Goal: Task Accomplishment & Management: Manage account settings

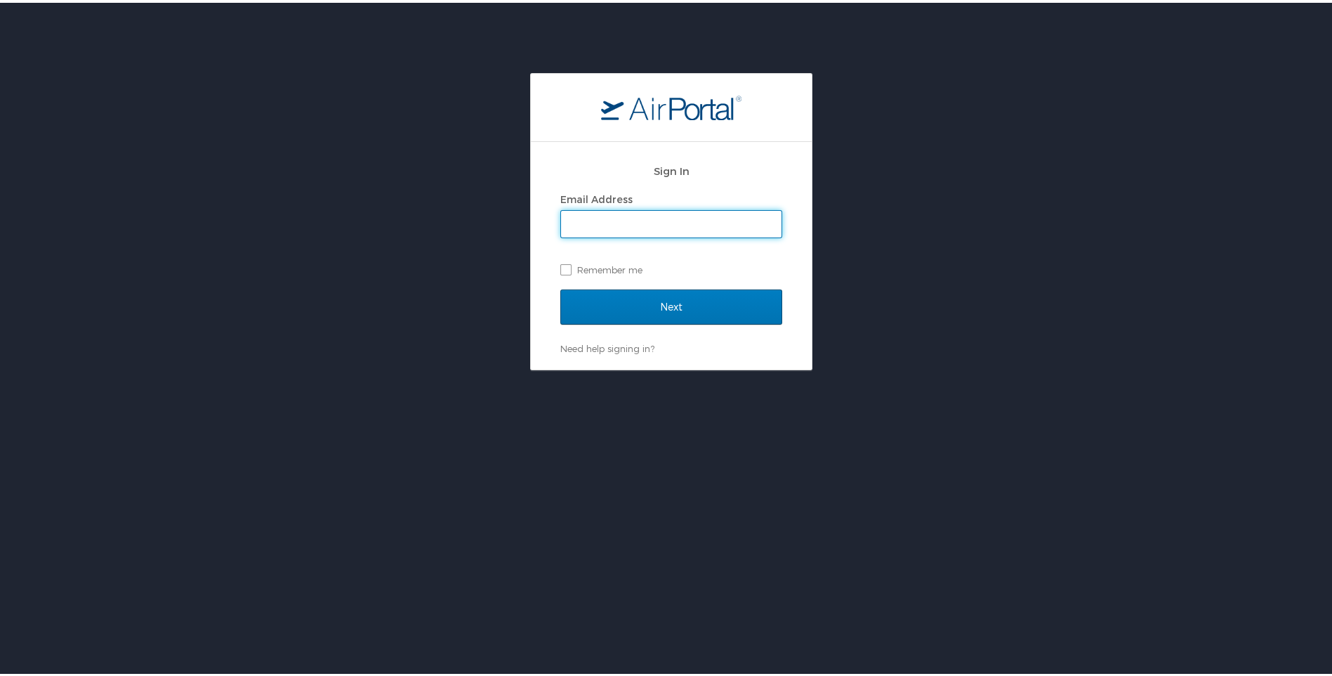
type input "vgranito@uno.edu"
click at [560, 270] on label "Remember me" at bounding box center [671, 266] width 222 height 21
click at [560, 270] on input "Remember me" at bounding box center [564, 265] width 9 height 9
checkbox input "true"
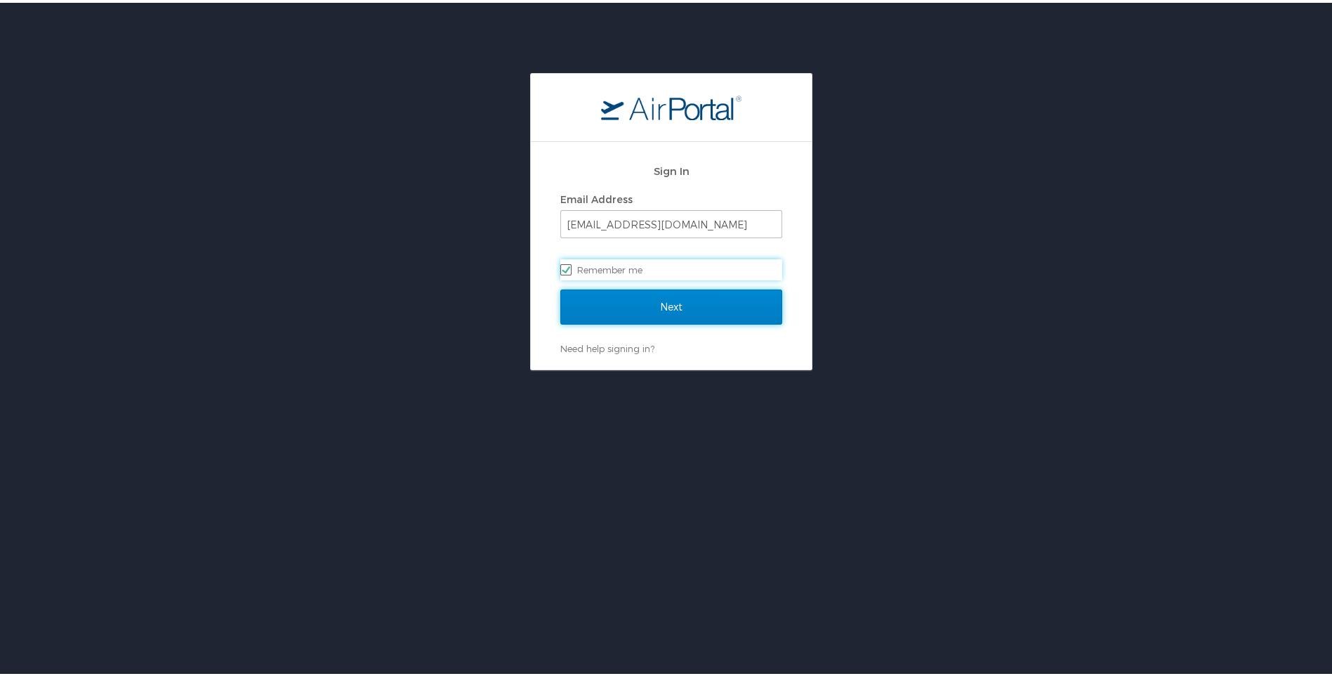
click at [588, 309] on input "Next" at bounding box center [671, 304] width 222 height 35
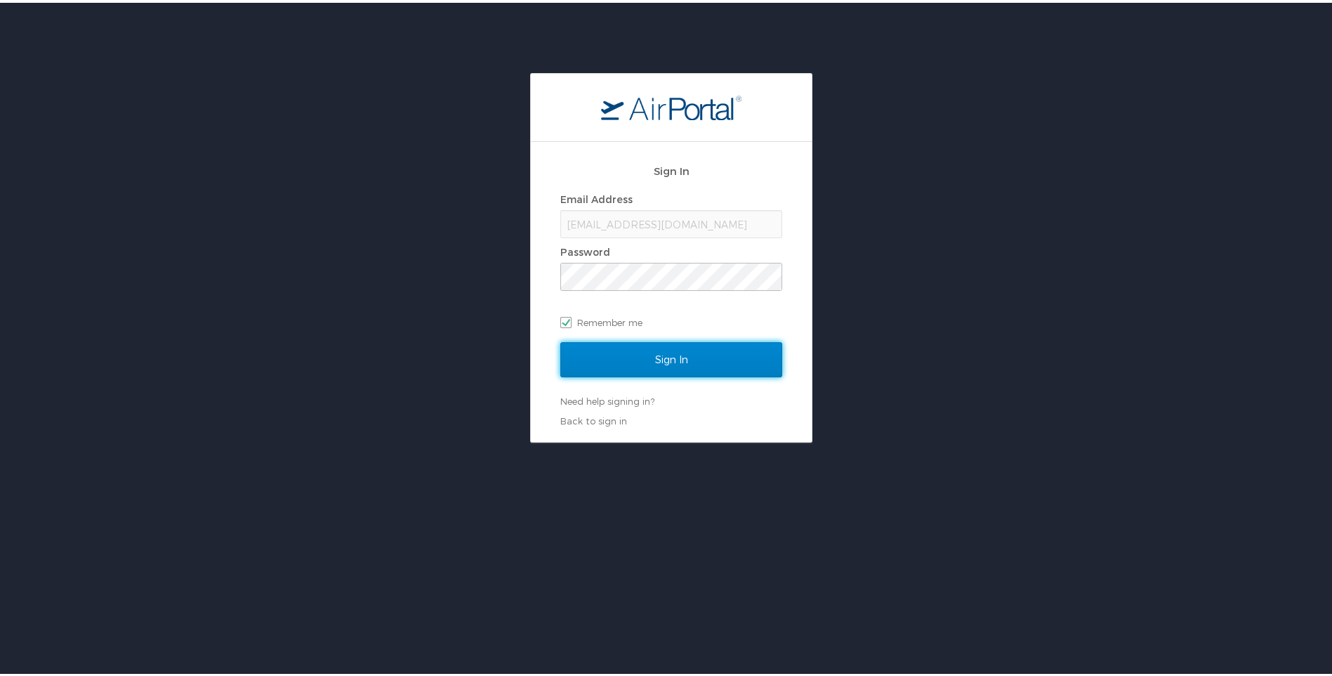
click at [584, 355] on input "Sign In" at bounding box center [671, 356] width 222 height 35
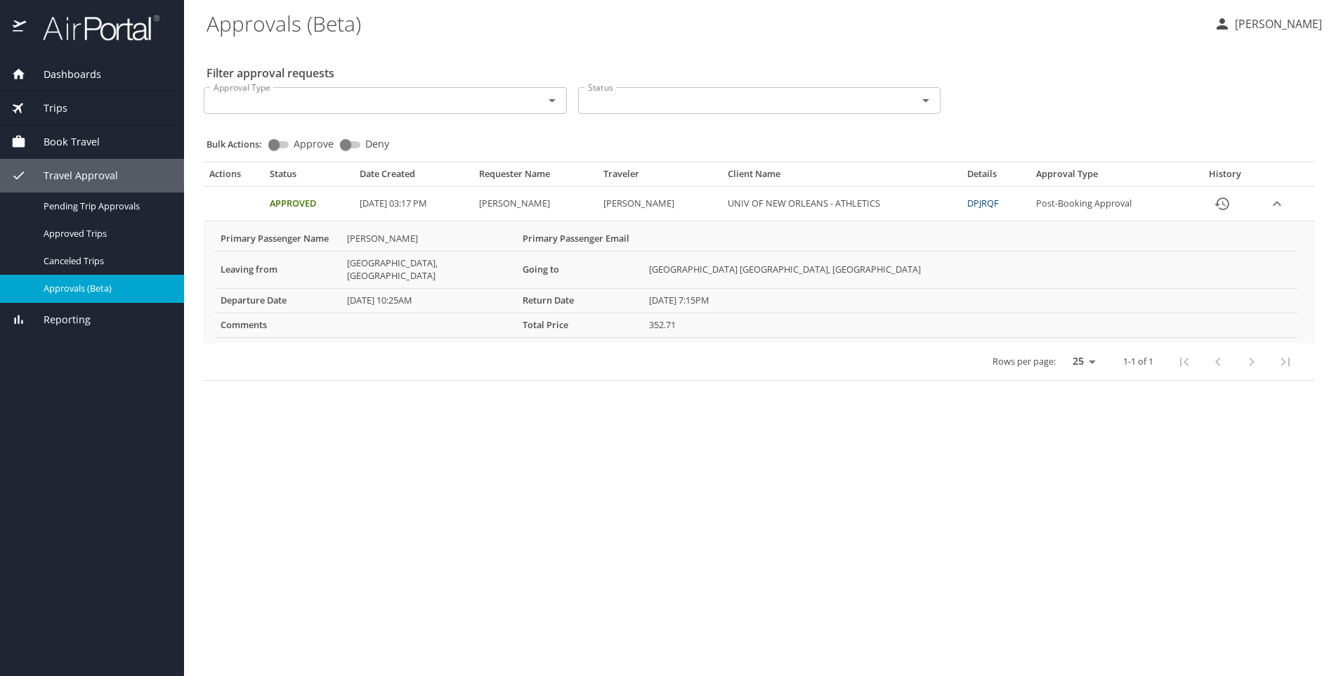
click at [1271, 25] on p "[PERSON_NAME]" at bounding box center [1276, 23] width 91 height 17
click at [1241, 105] on li "View travel profile" at bounding box center [1262, 105] width 143 height 25
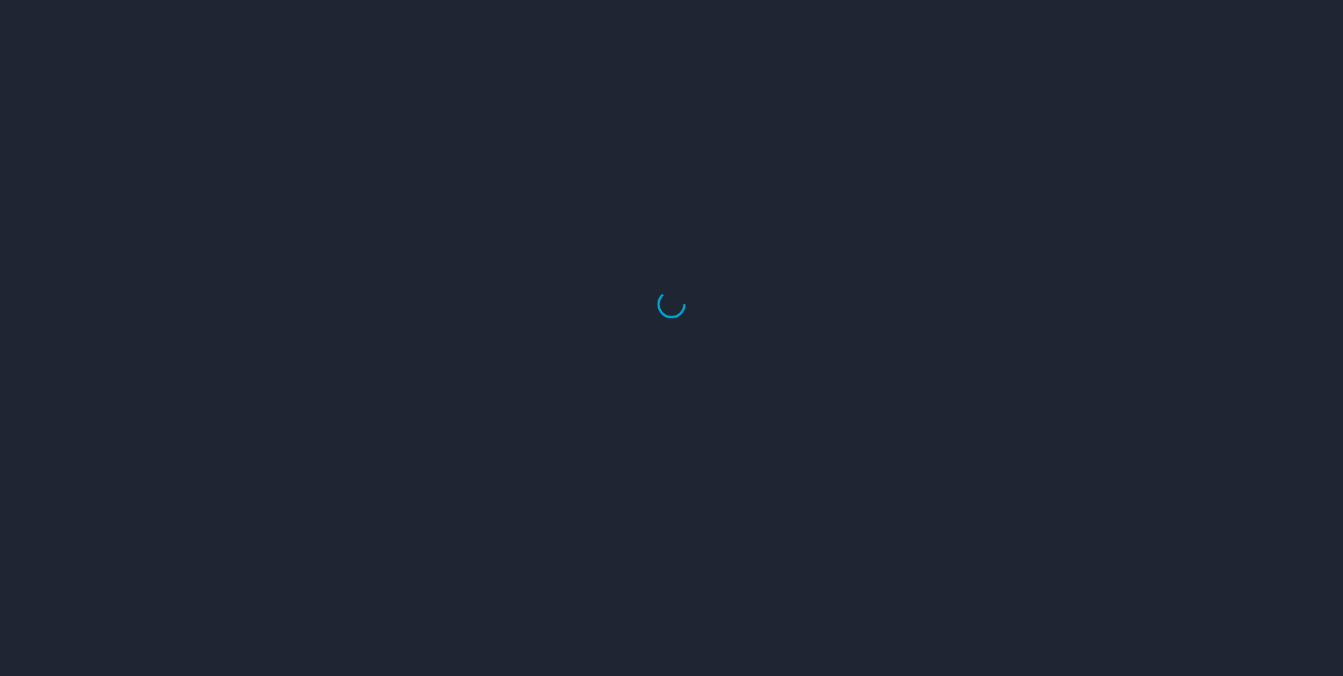
select select "US"
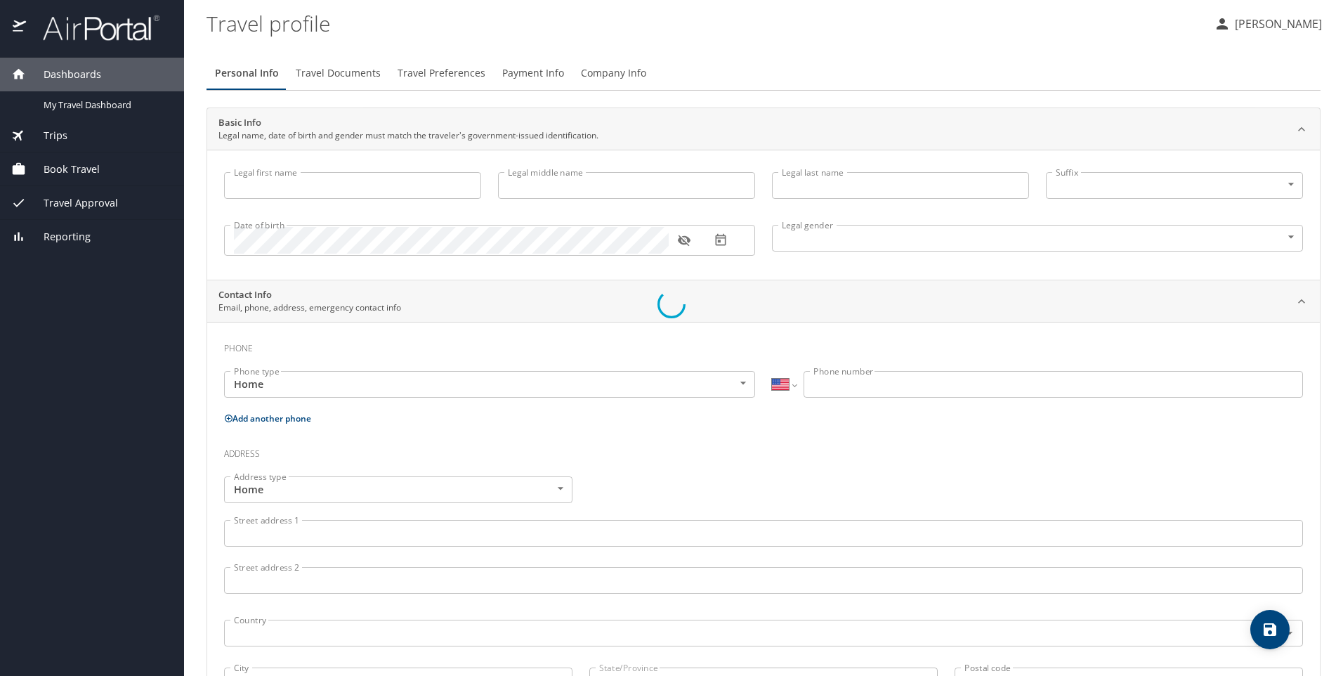
type input "[PERSON_NAME]"
type input "[DEMOGRAPHIC_DATA]"
select select "US"
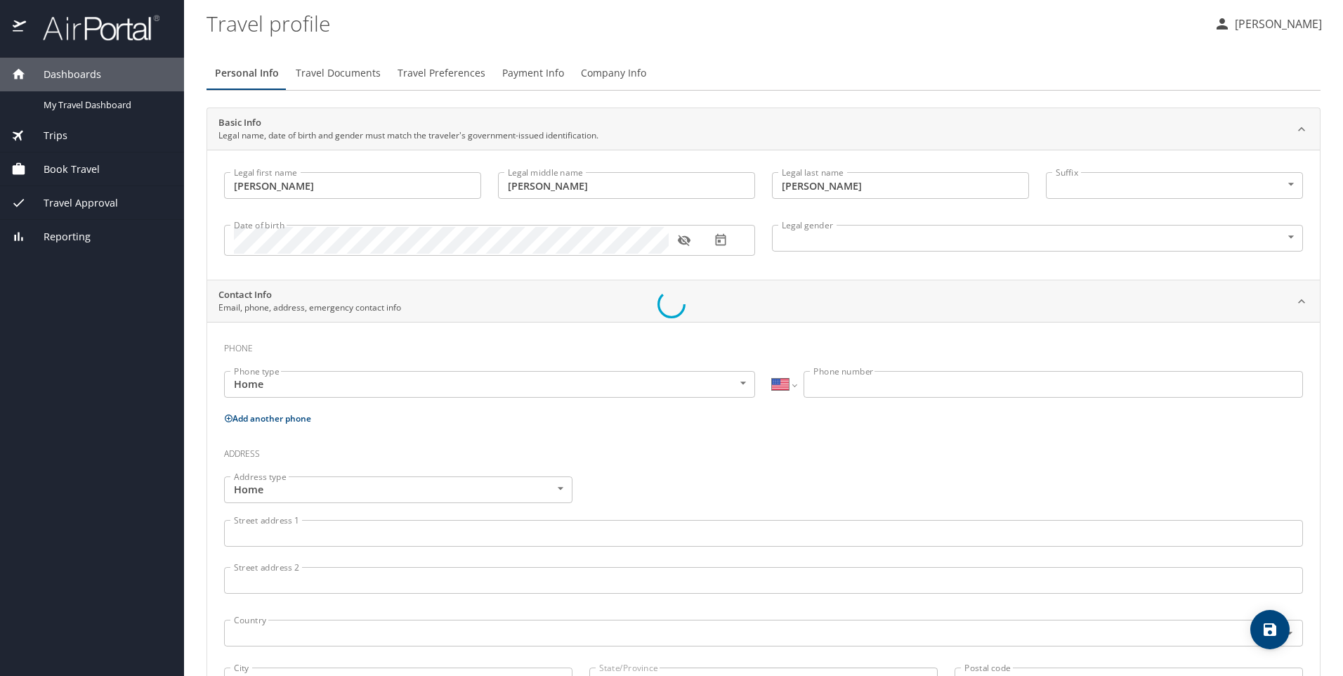
select select "US"
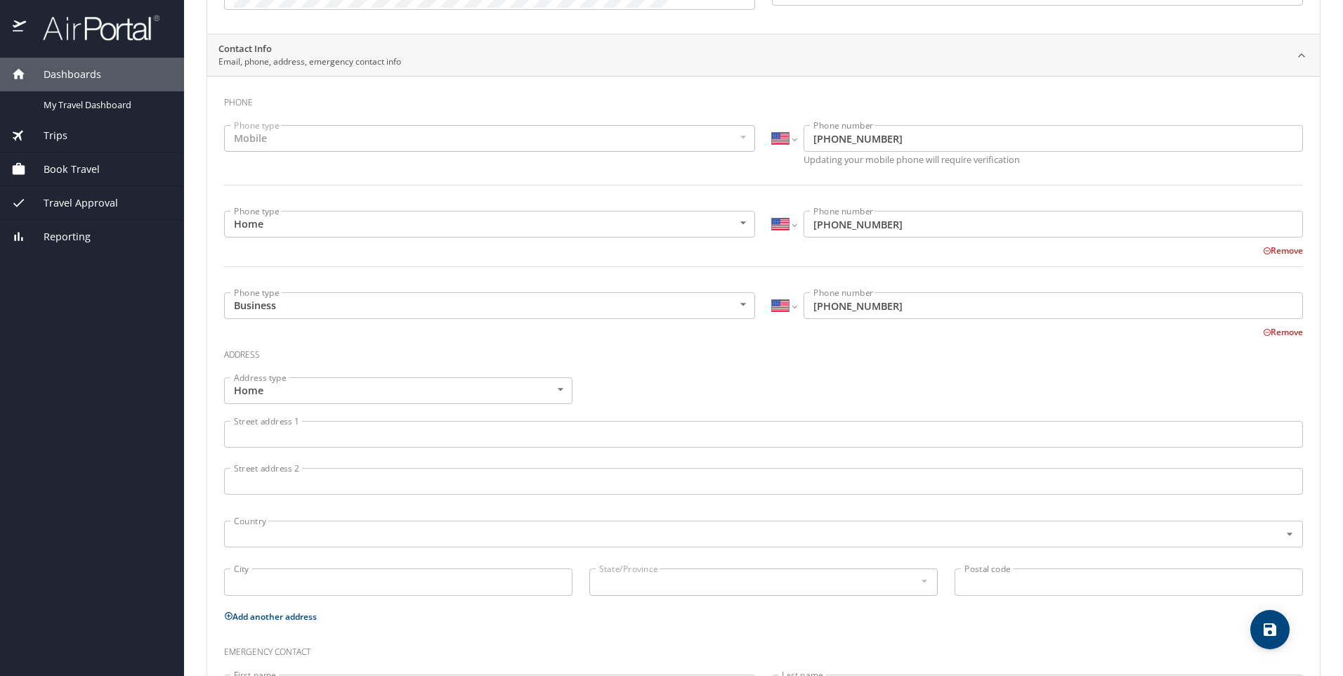
scroll to position [281, 0]
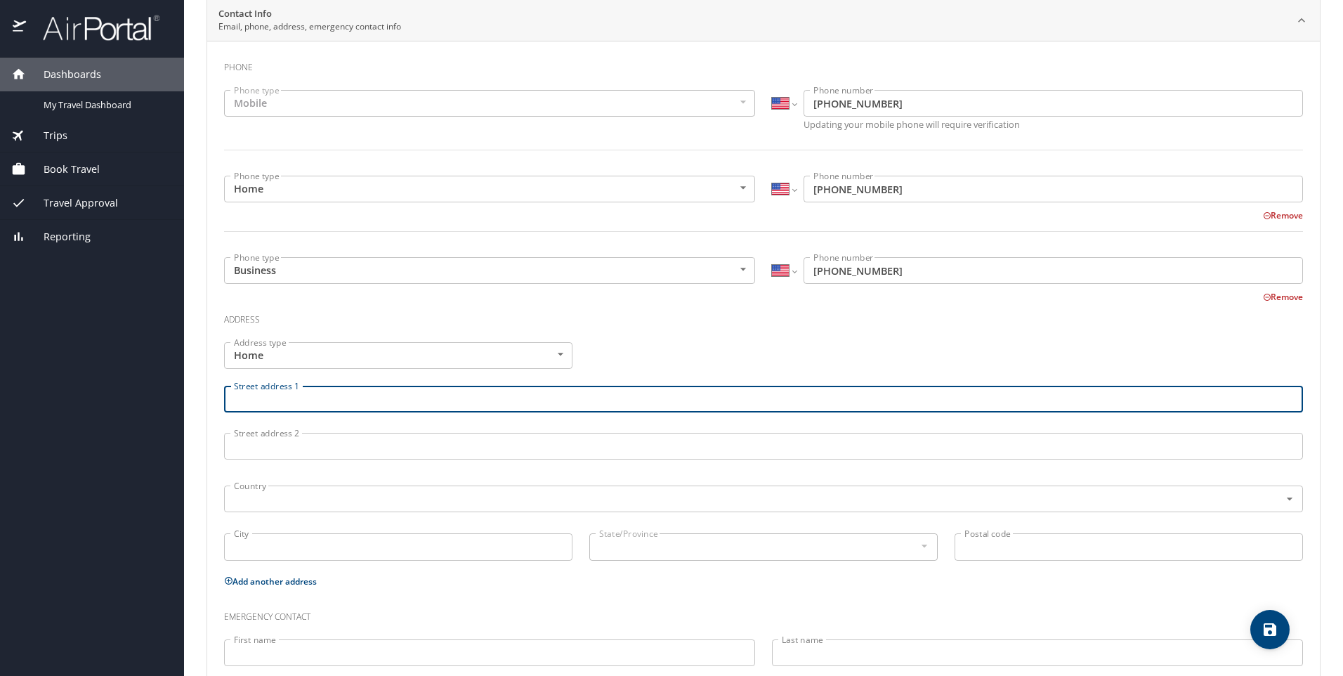
click at [431, 409] on input "Street address 1" at bounding box center [763, 399] width 1079 height 27
type input "[STREET_ADDRESS][PERSON_NAME]"
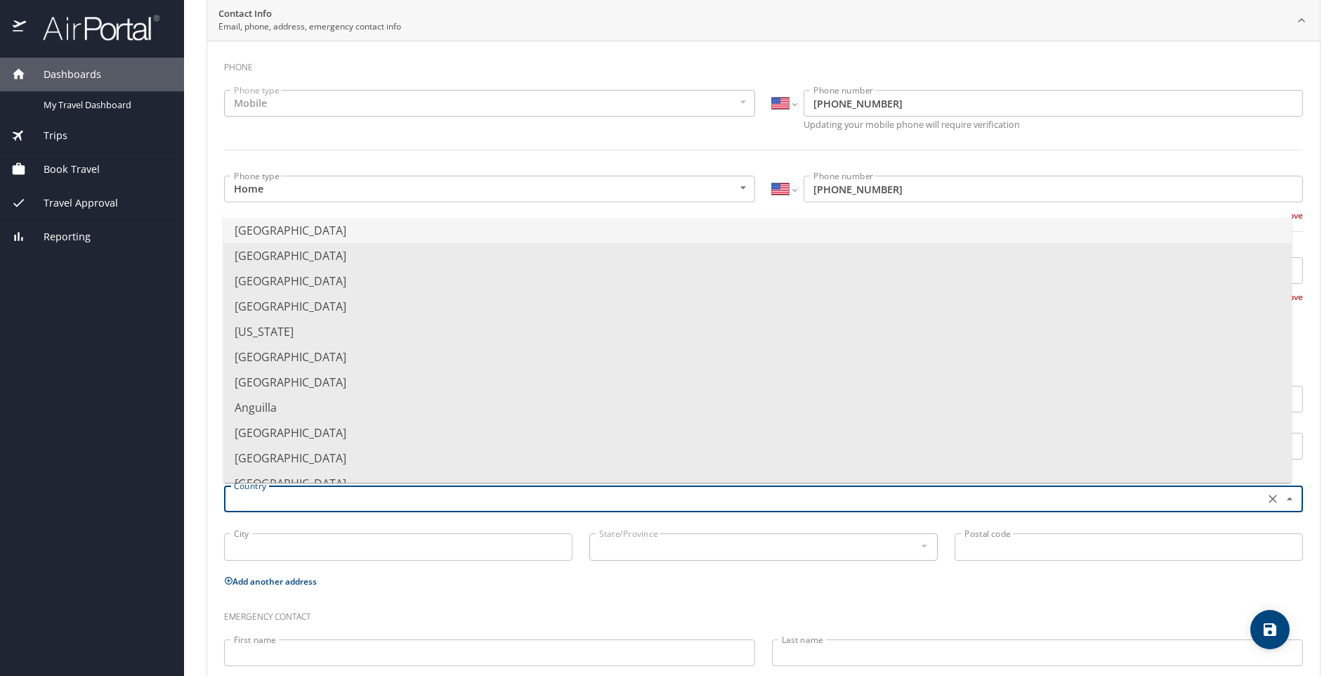
click at [366, 504] on input "text" at bounding box center [742, 499] width 1029 height 18
click at [313, 232] on li "[GEOGRAPHIC_DATA]" at bounding box center [757, 230] width 1068 height 25
type input "[GEOGRAPHIC_DATA]"
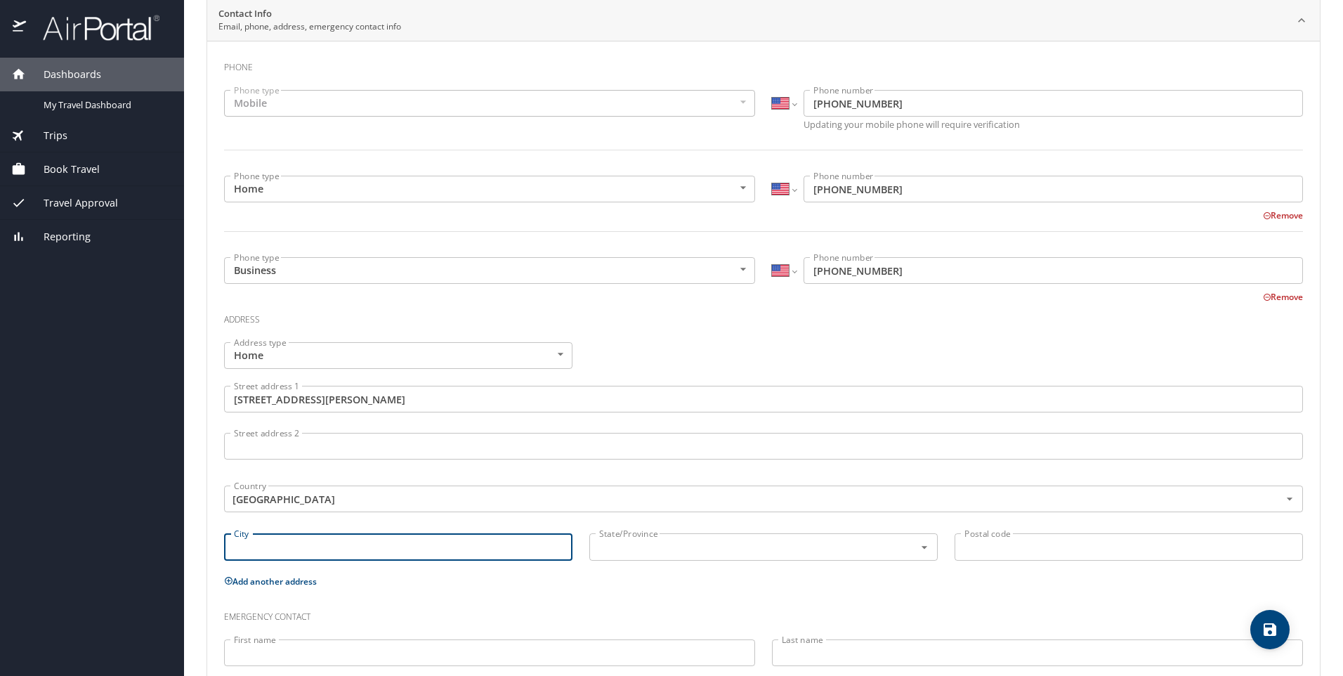
click at [291, 539] on input "City" at bounding box center [398, 546] width 348 height 27
type input "Metairie"
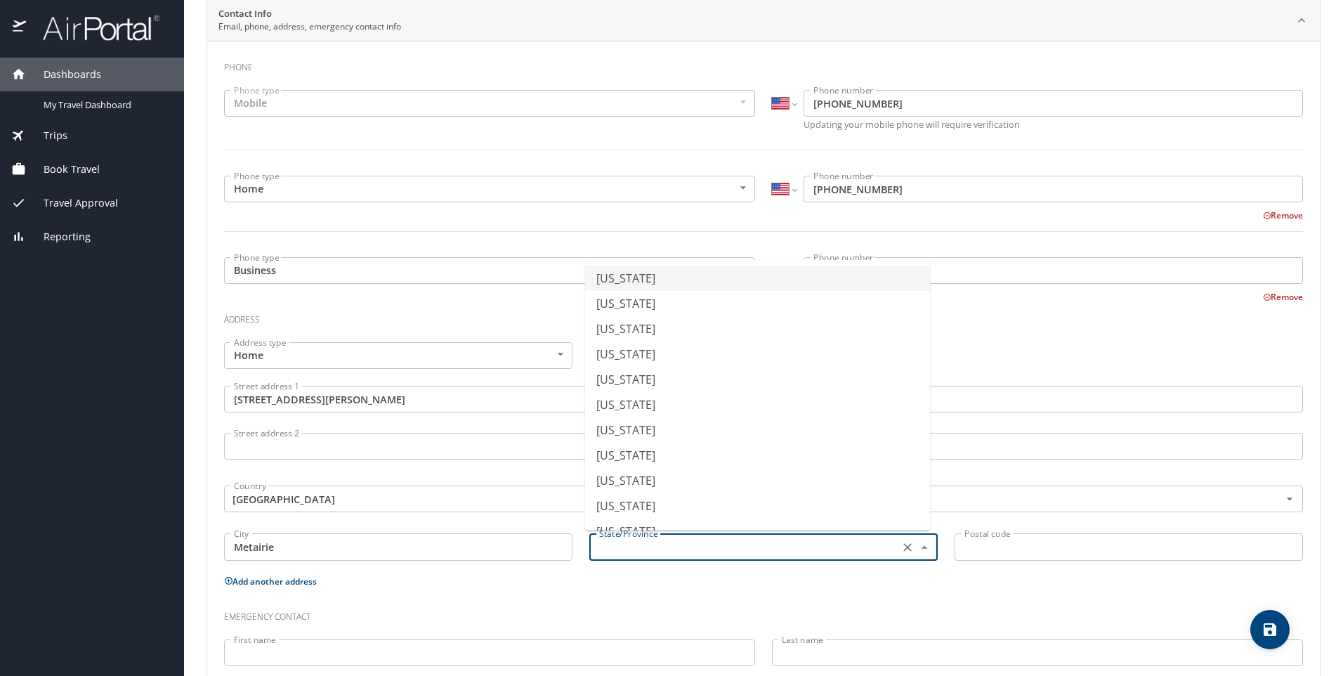
click at [611, 546] on input "text" at bounding box center [742, 546] width 298 height 18
click at [615, 386] on li "[US_STATE]" at bounding box center [757, 381] width 345 height 25
type input "[US_STATE]"
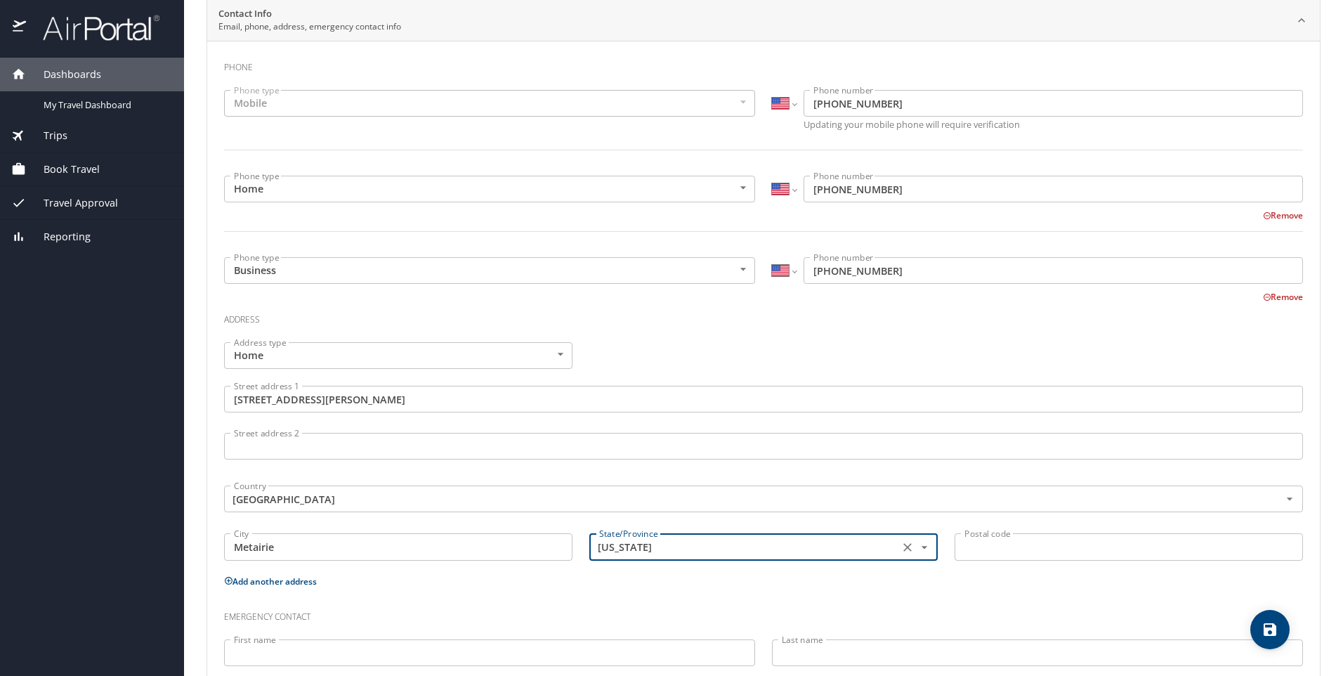
click at [984, 548] on input "Postal code" at bounding box center [1128, 546] width 348 height 27
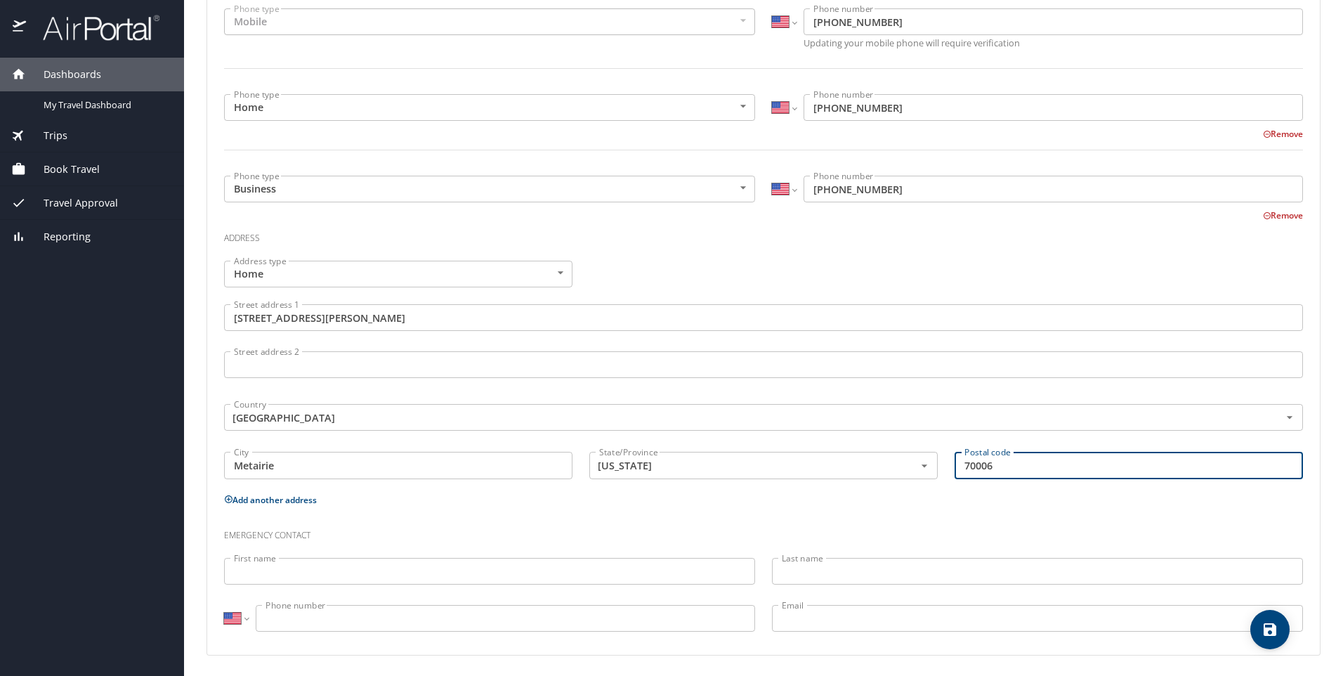
scroll to position [365, 0]
type input "70006"
click at [506, 570] on input "First name" at bounding box center [489, 569] width 531 height 27
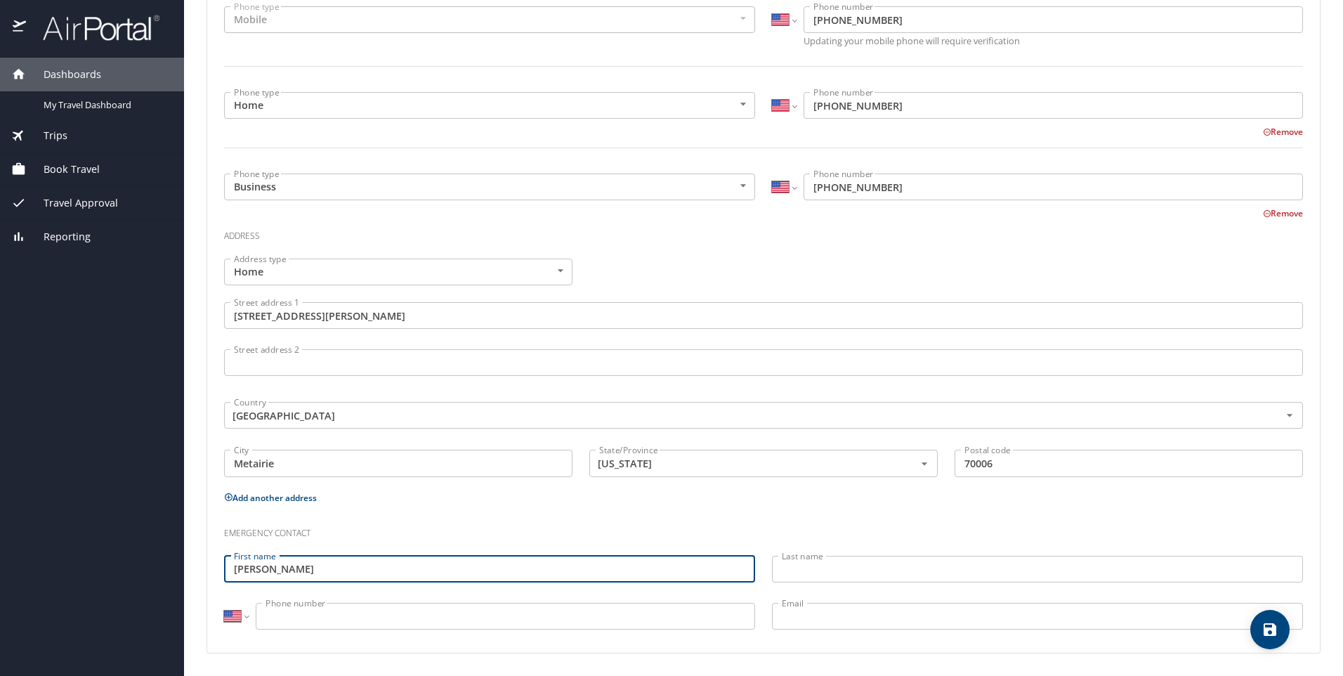
type input "[PERSON_NAME]"
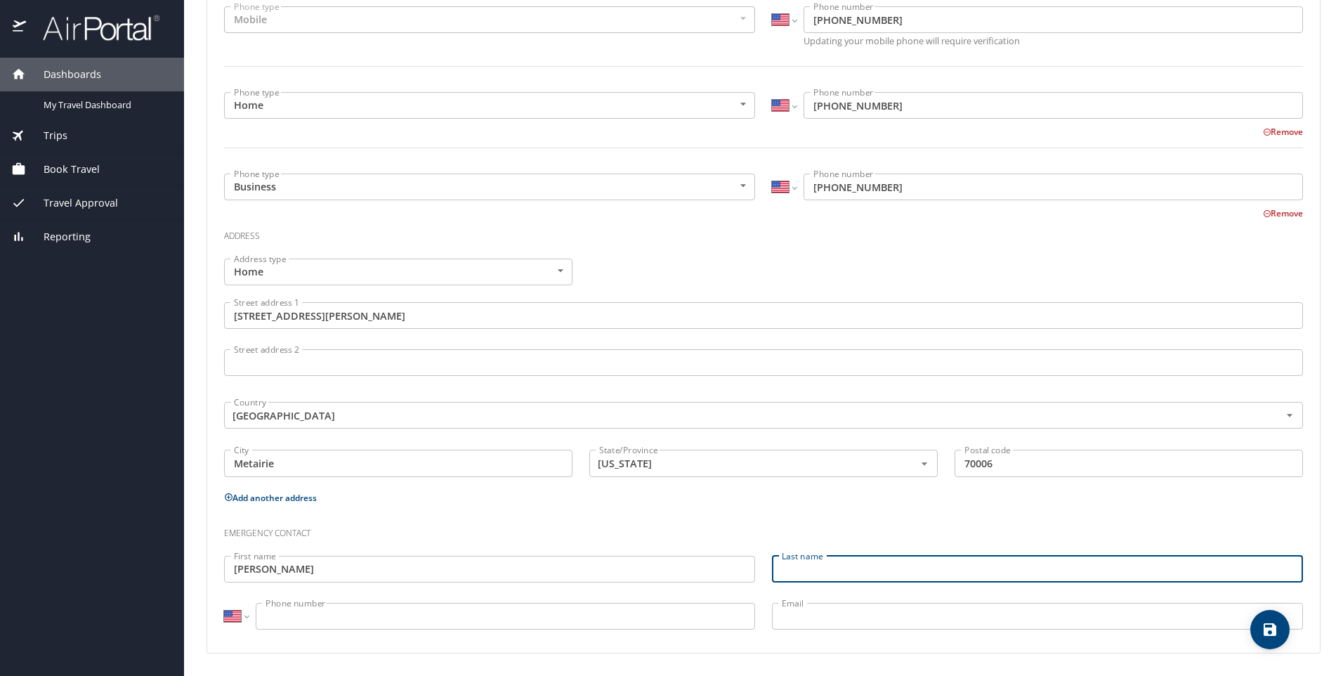
click at [816, 570] on input "Last name" at bounding box center [1037, 569] width 531 height 27
type input "[PERSON_NAME]"
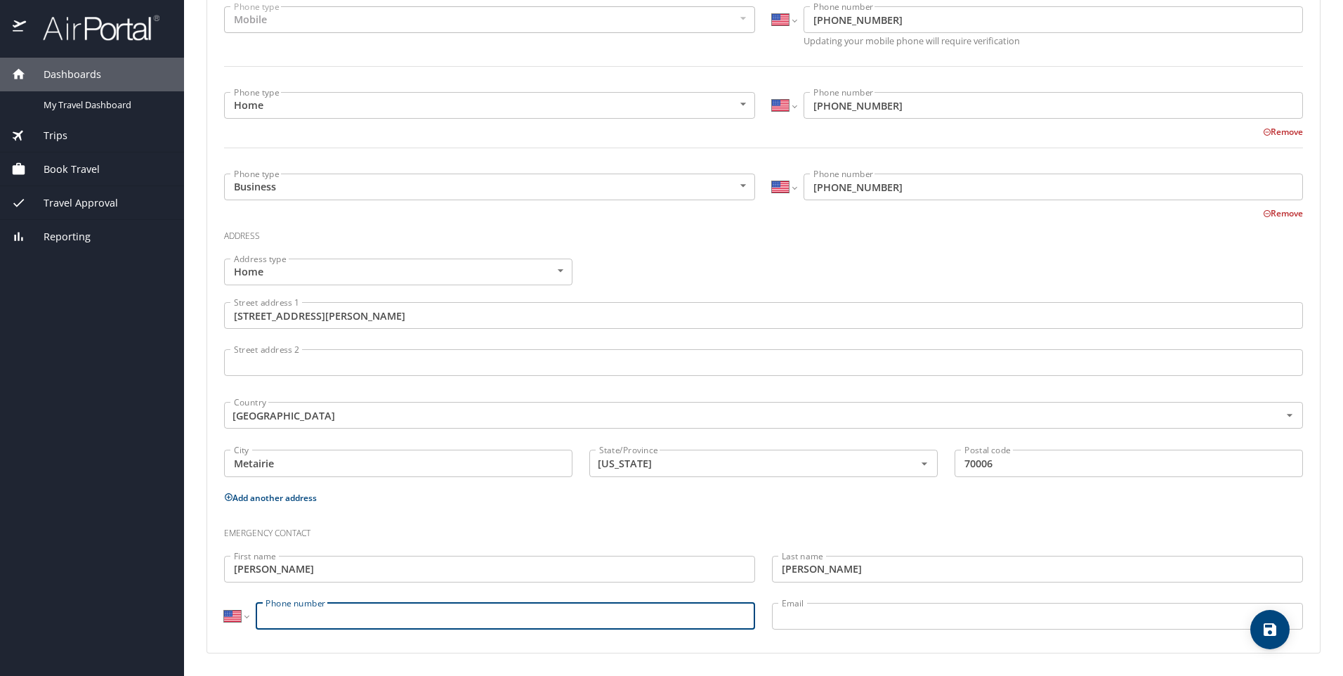
click at [564, 617] on input "Phone number" at bounding box center [505, 616] width 499 height 27
type input "[PHONE_NUMBER]"
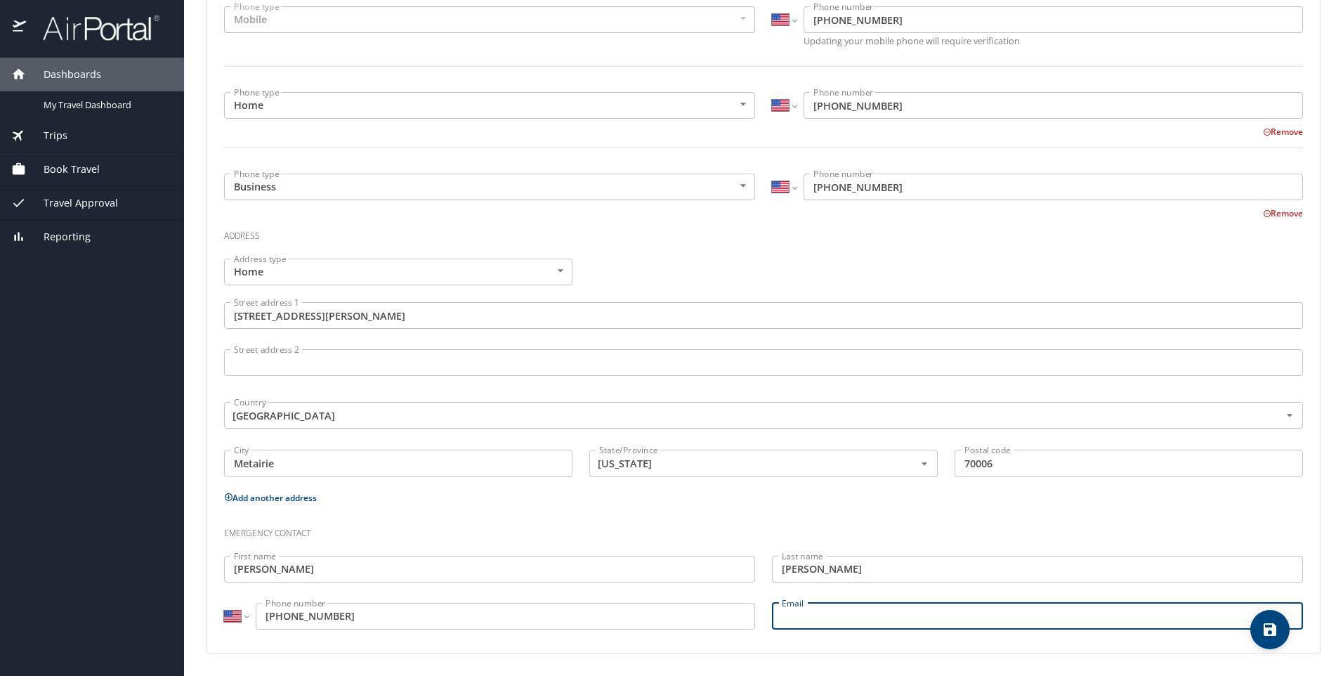
click at [851, 608] on input "Email" at bounding box center [1037, 616] width 531 height 27
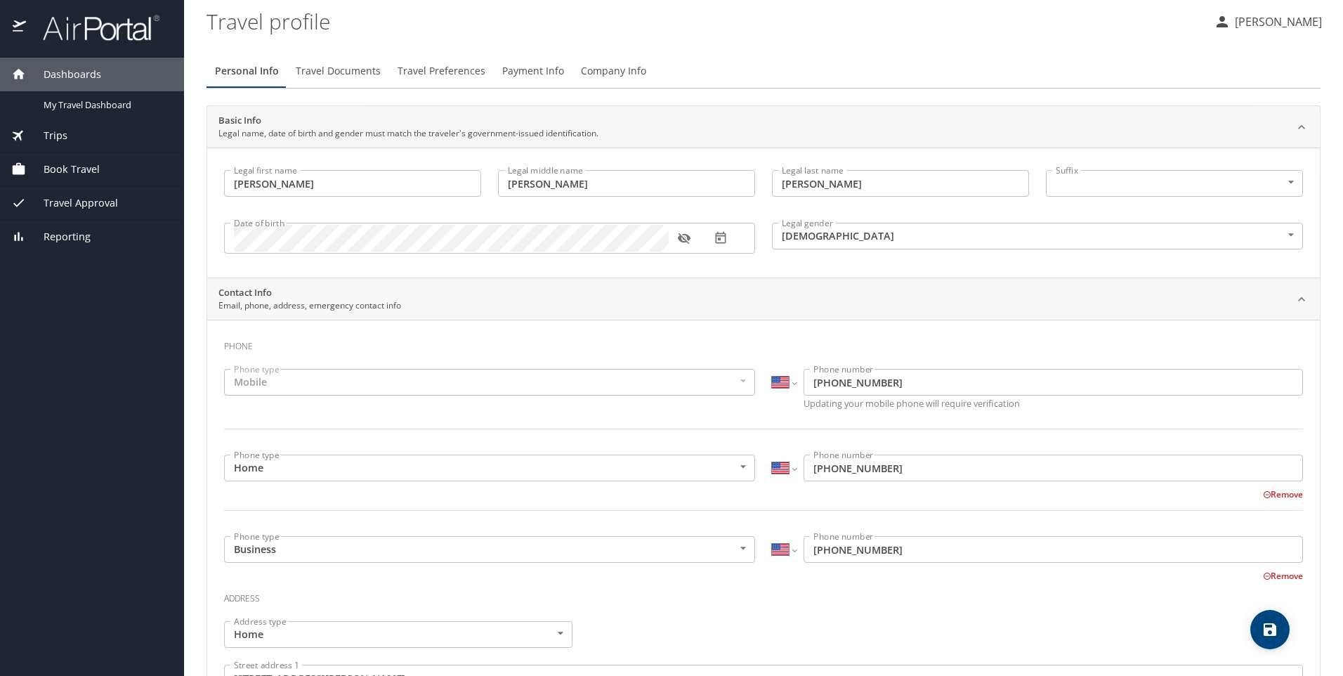
scroll to position [0, 0]
type input "[EMAIL_ADDRESS][DOMAIN_NAME]"
click at [340, 74] on span "Travel Documents" at bounding box center [338, 74] width 85 height 18
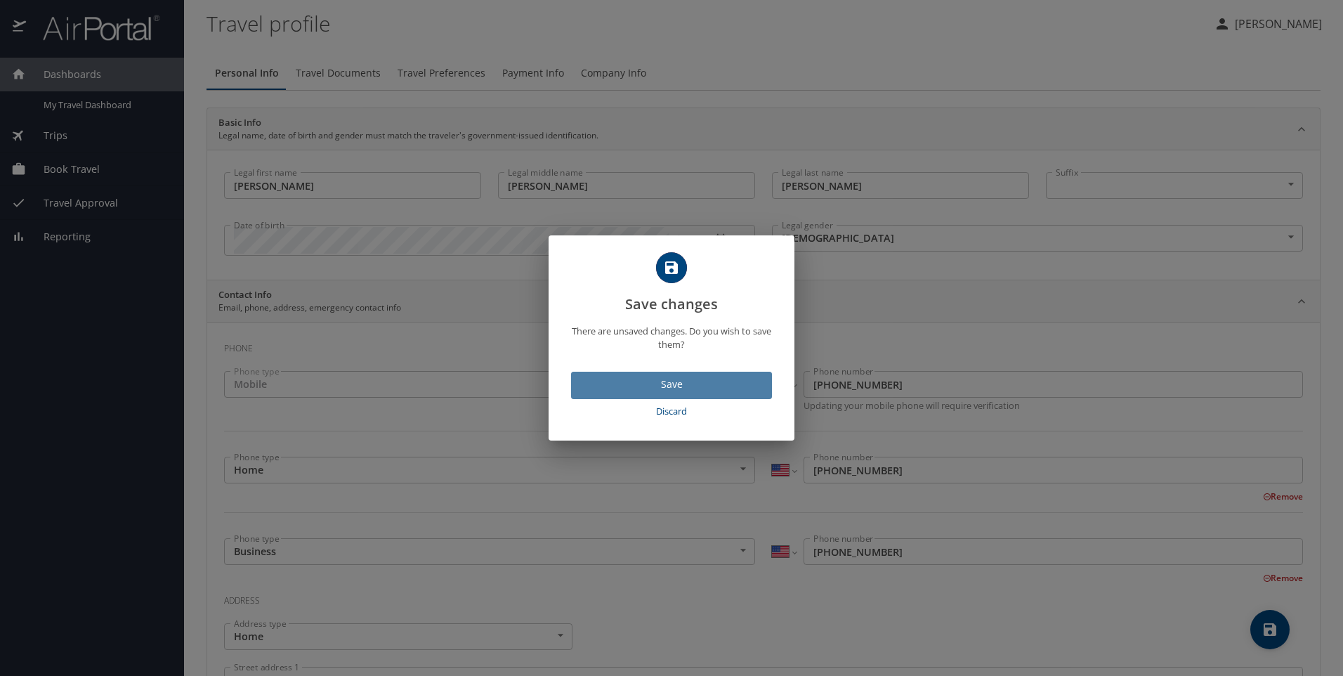
click at [584, 392] on span "Save" at bounding box center [671, 385] width 178 height 18
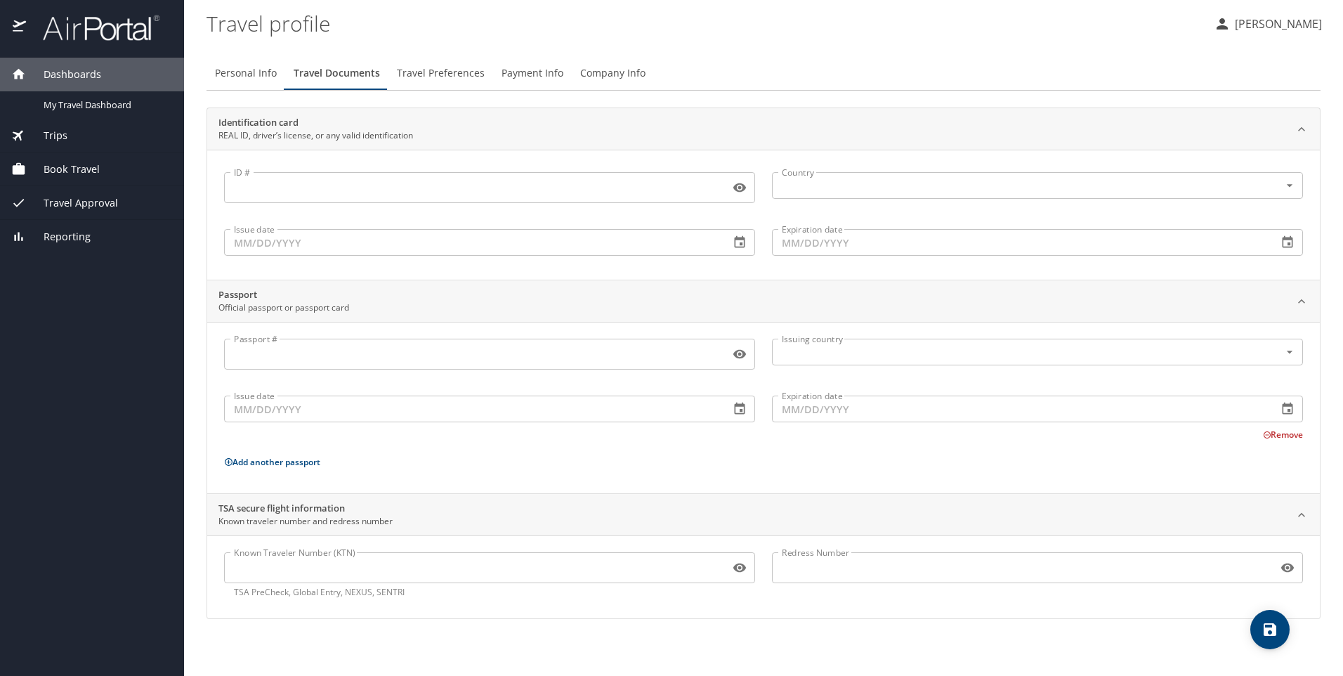
click at [362, 563] on input "Known Traveler Number (KTN)" at bounding box center [474, 567] width 500 height 27
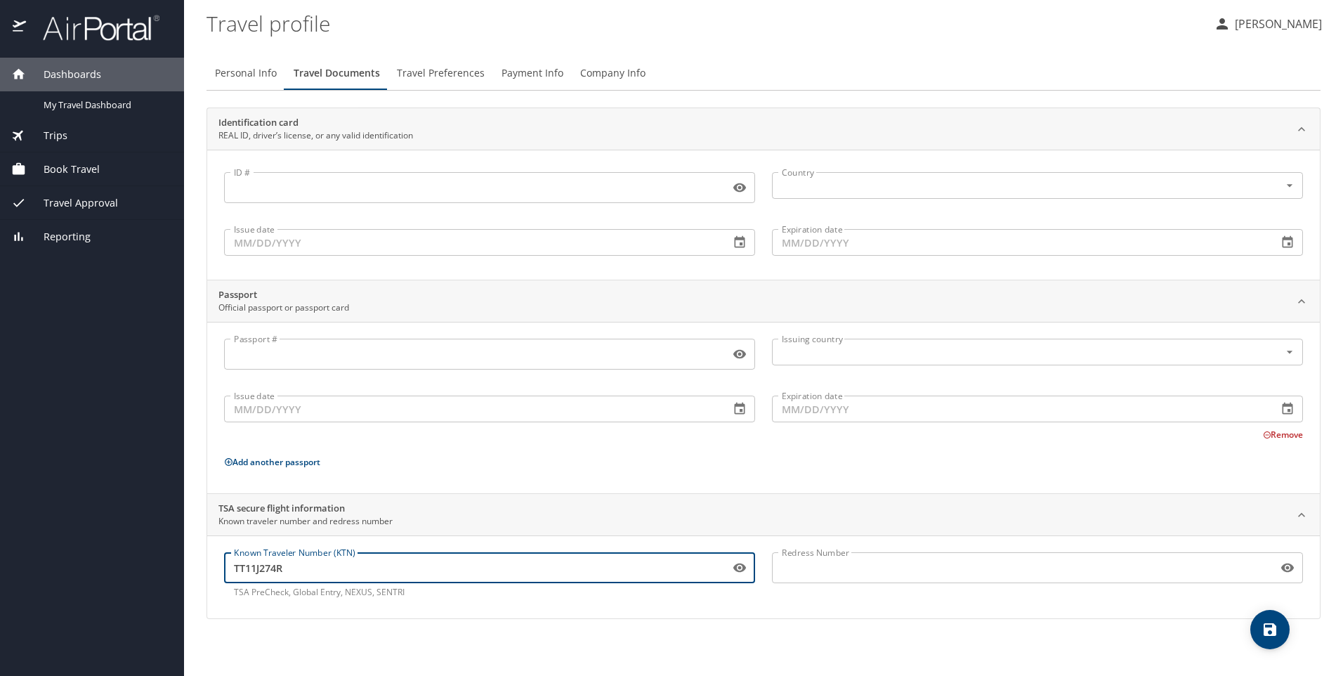
type input "TT11J274R"
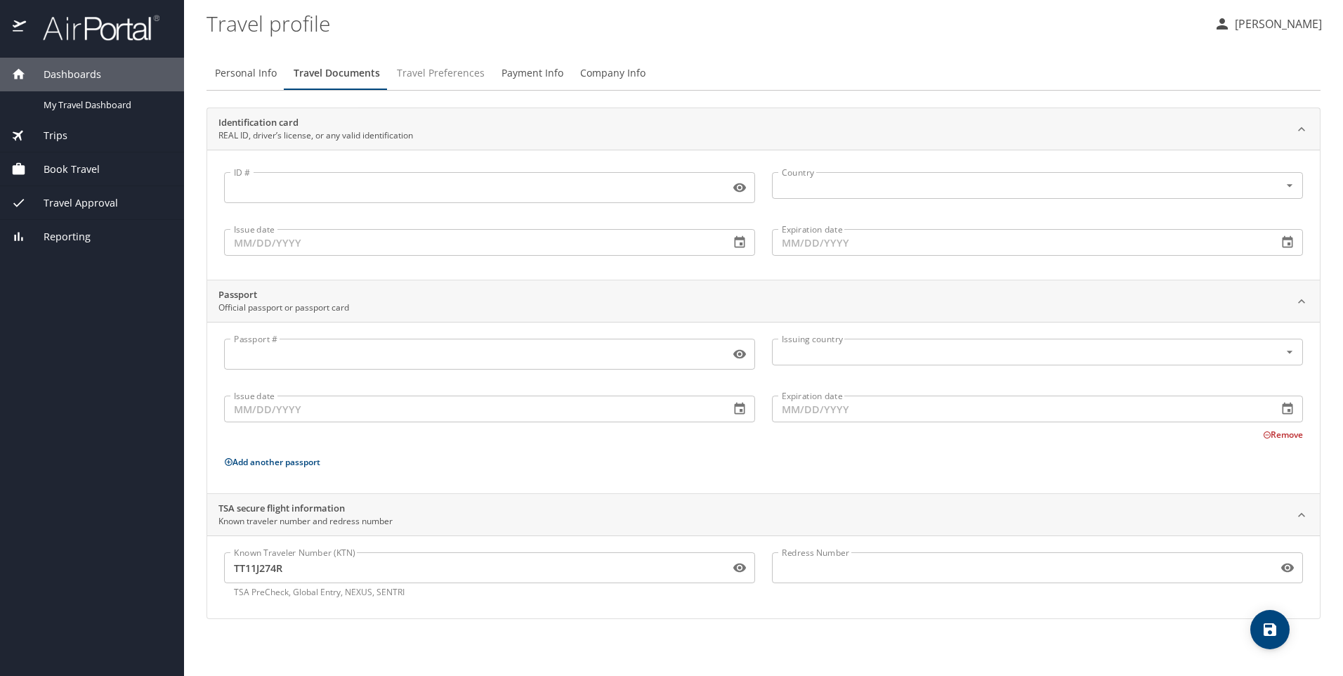
click at [429, 75] on span "Travel Preferences" at bounding box center [441, 74] width 88 height 18
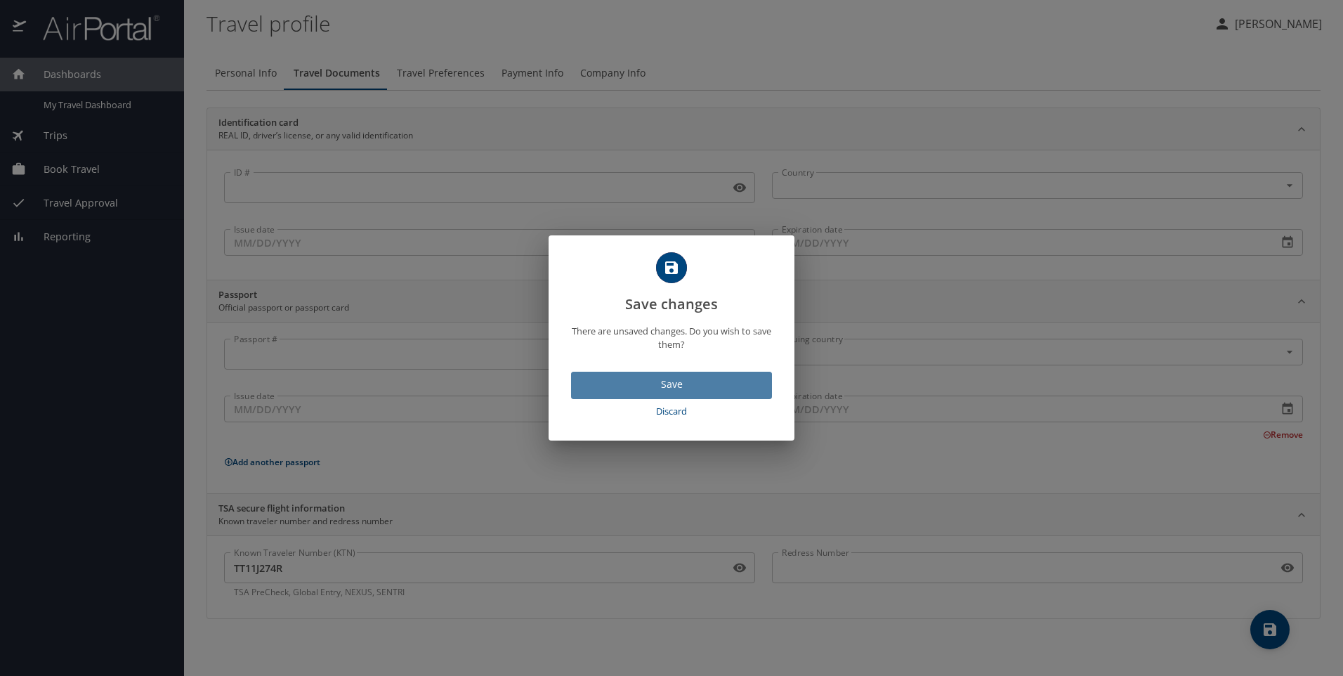
click at [586, 388] on span "Save" at bounding box center [671, 385] width 178 height 18
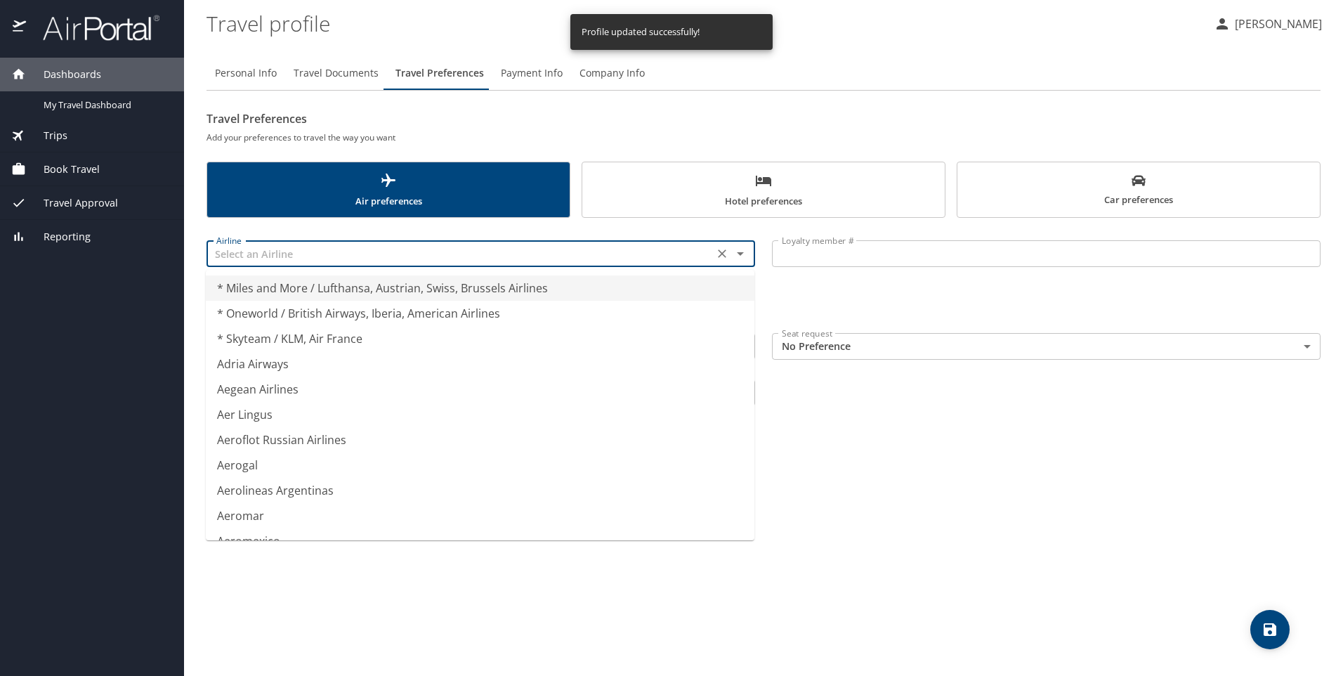
click at [570, 258] on input "text" at bounding box center [460, 253] width 499 height 18
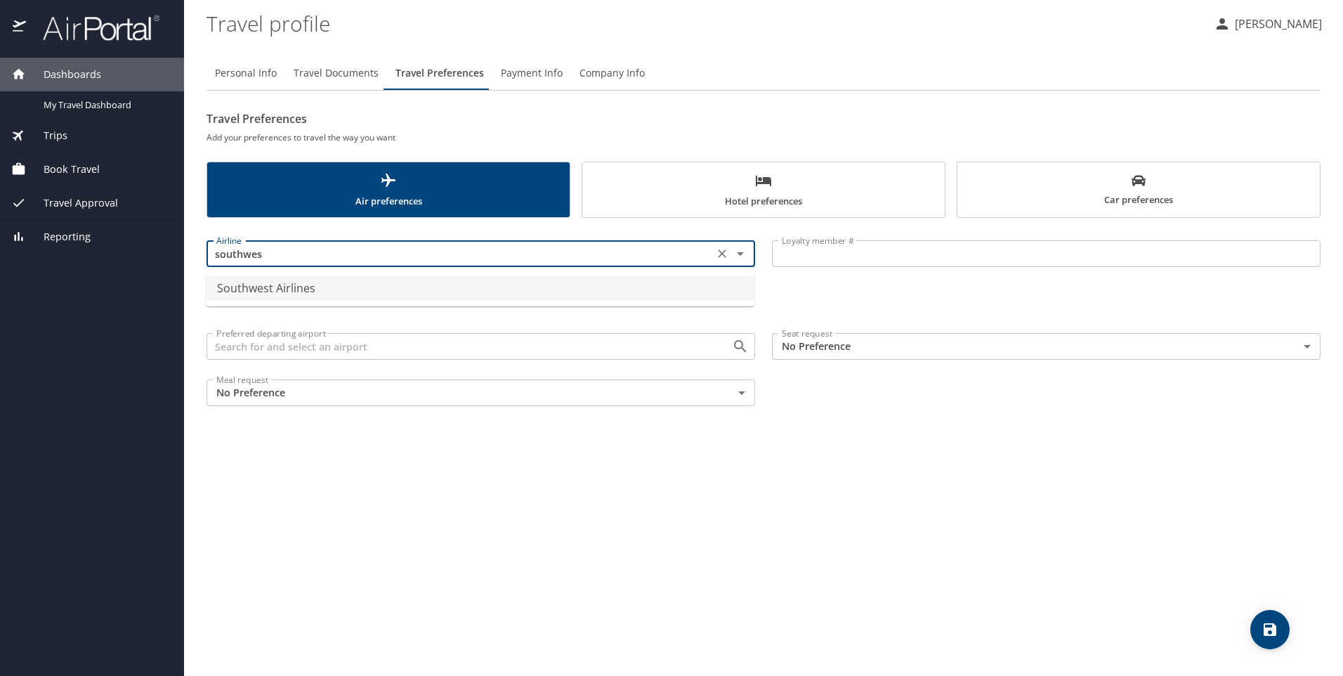
click at [265, 291] on li "Southwest Airlines" at bounding box center [480, 287] width 549 height 25
type input "Southwest Airlines"
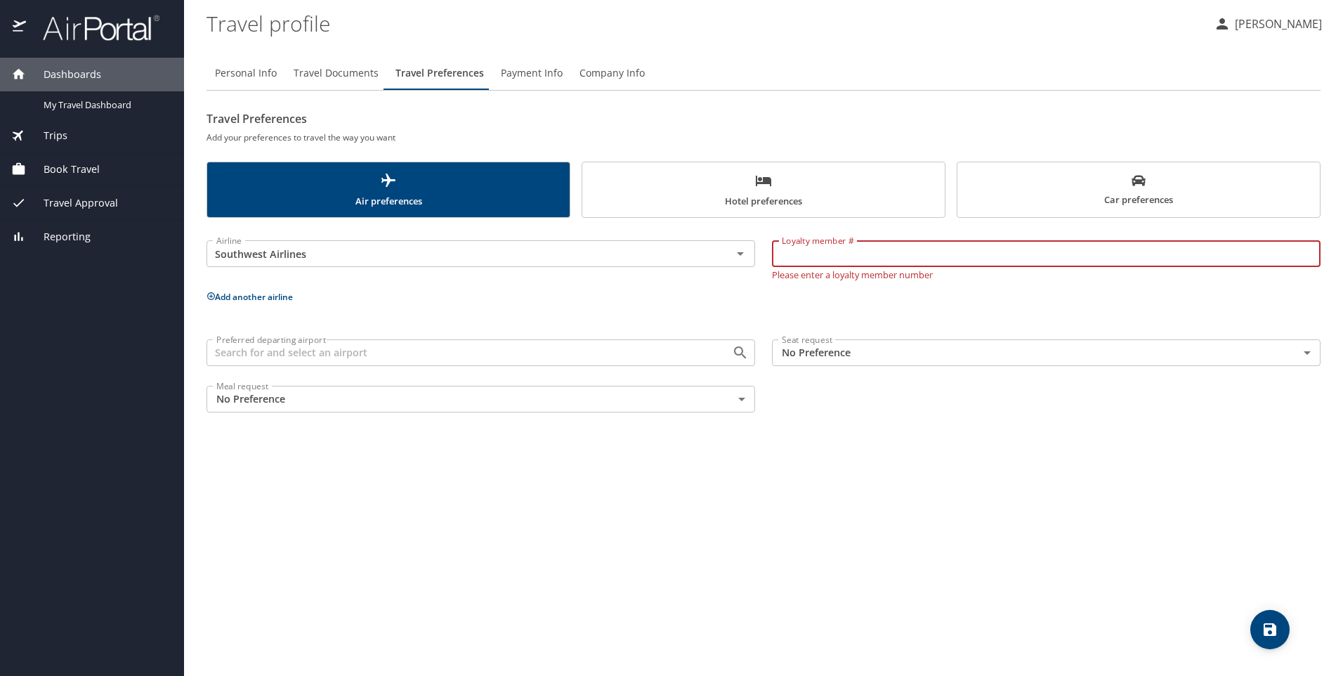
click at [864, 258] on input "Loyalty member #" at bounding box center [1046, 253] width 549 height 27
type input "20028173351"
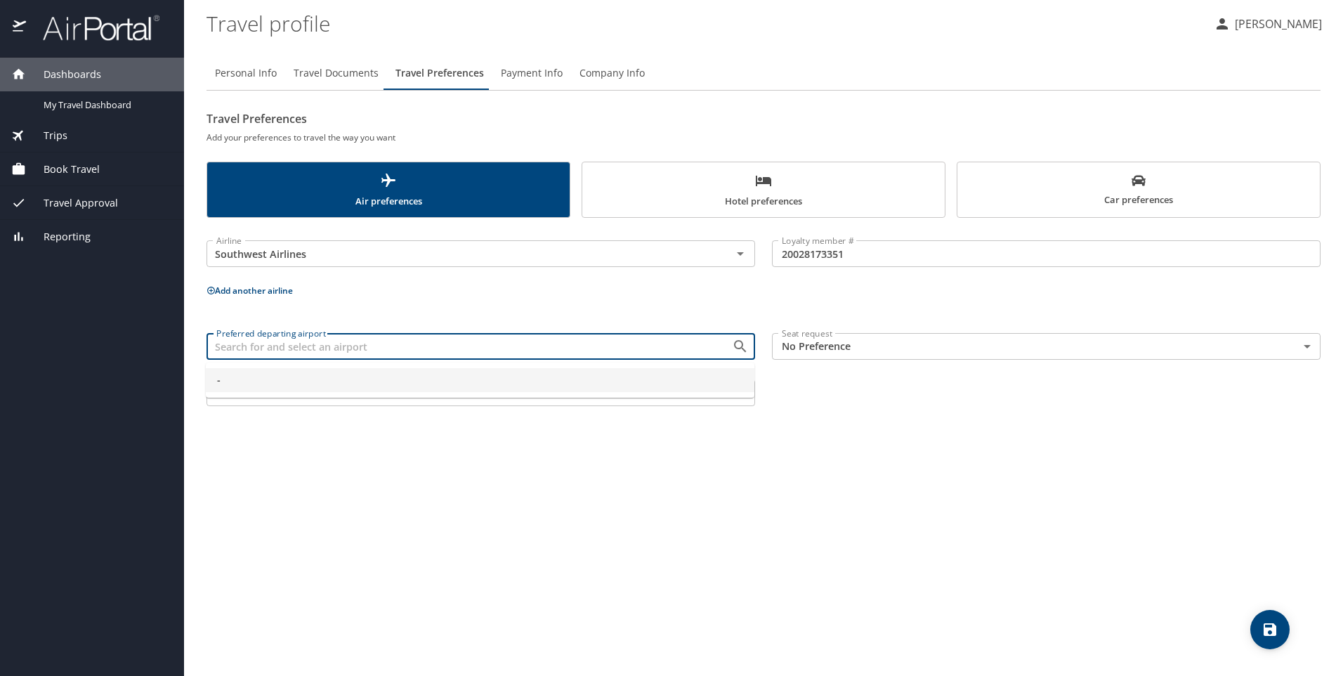
click at [538, 355] on input "Preferred departing airport" at bounding box center [460, 346] width 499 height 18
click at [329, 414] on li "MSY - [GEOGRAPHIC_DATA] [US_STATE]," at bounding box center [480, 412] width 549 height 41
type input "MSY - [GEOGRAPHIC_DATA]"
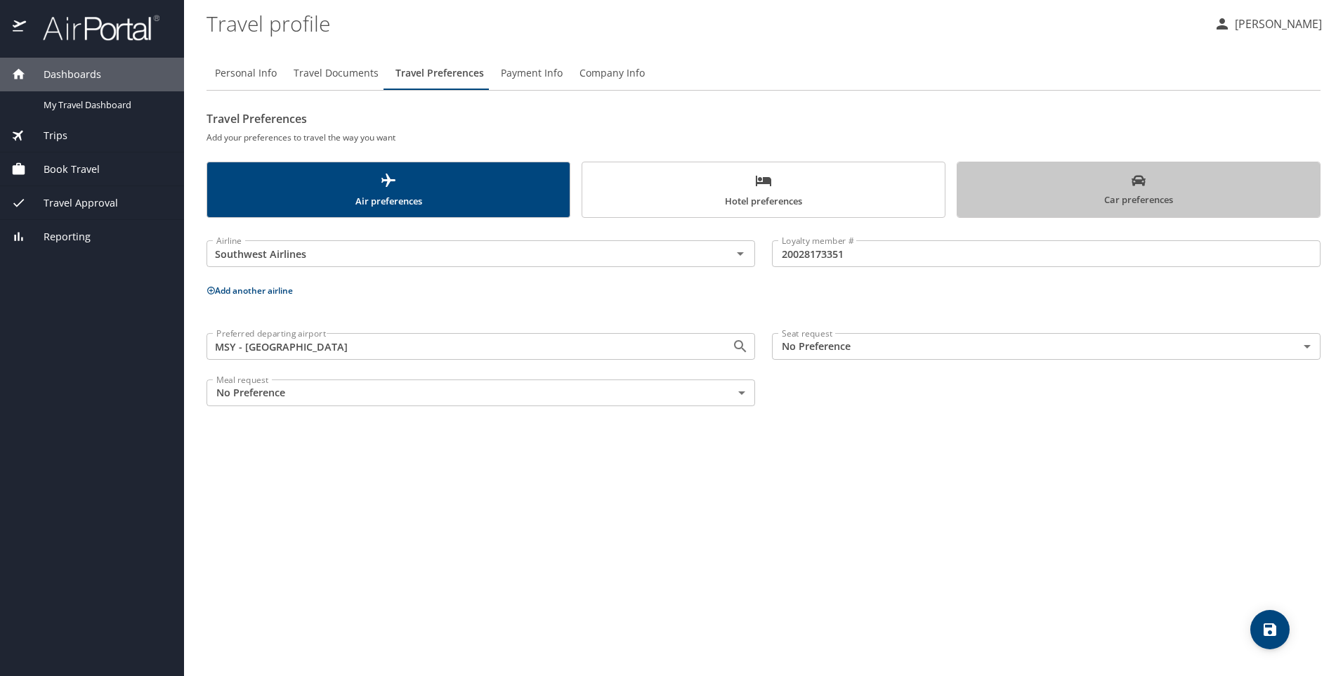
click at [1101, 185] on span "Car preferences" at bounding box center [1139, 190] width 346 height 34
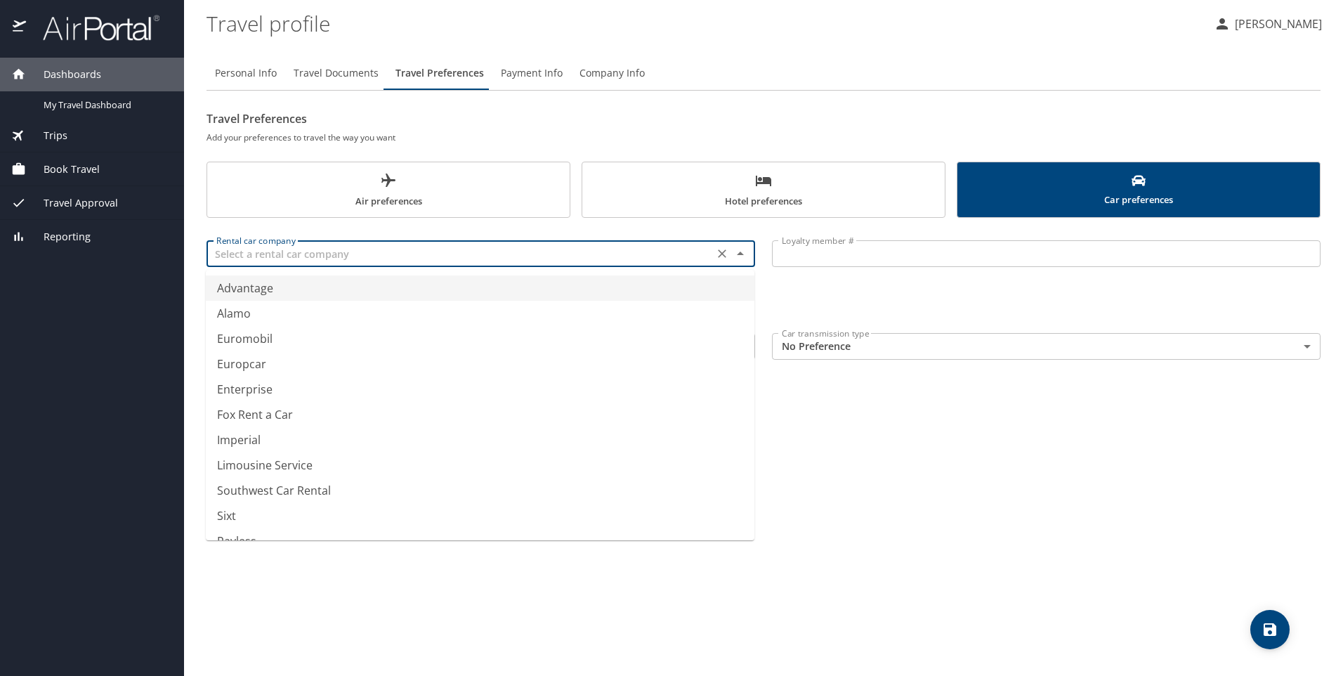
click at [296, 256] on input "text" at bounding box center [460, 253] width 499 height 18
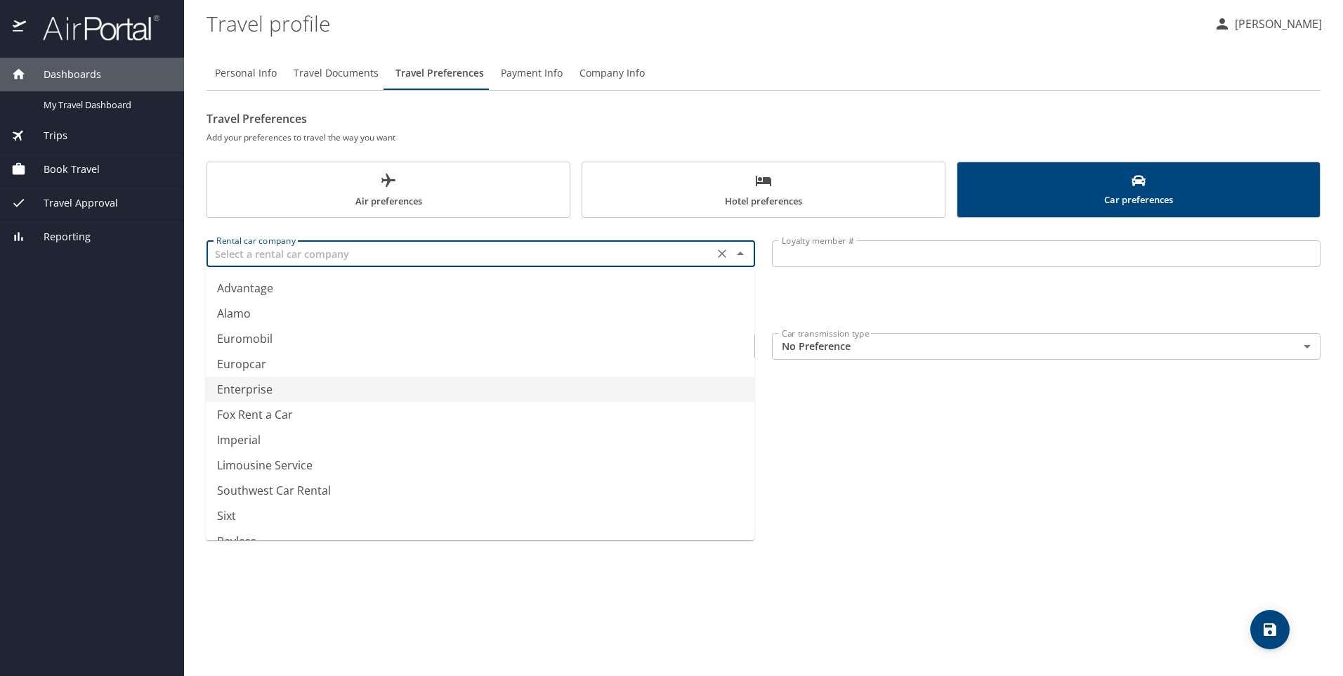
click at [264, 388] on li "Enterprise" at bounding box center [480, 388] width 549 height 25
type input "Enterprise"
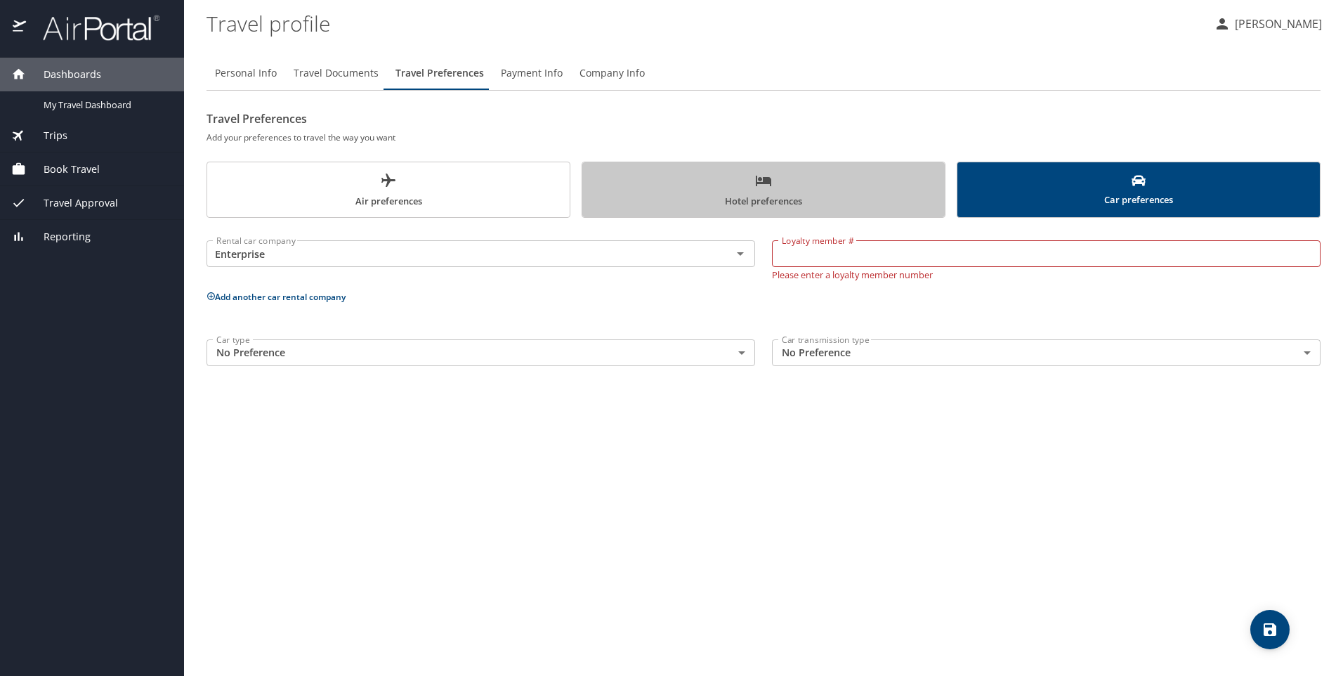
click at [672, 186] on span "Hotel preferences" at bounding box center [764, 190] width 346 height 37
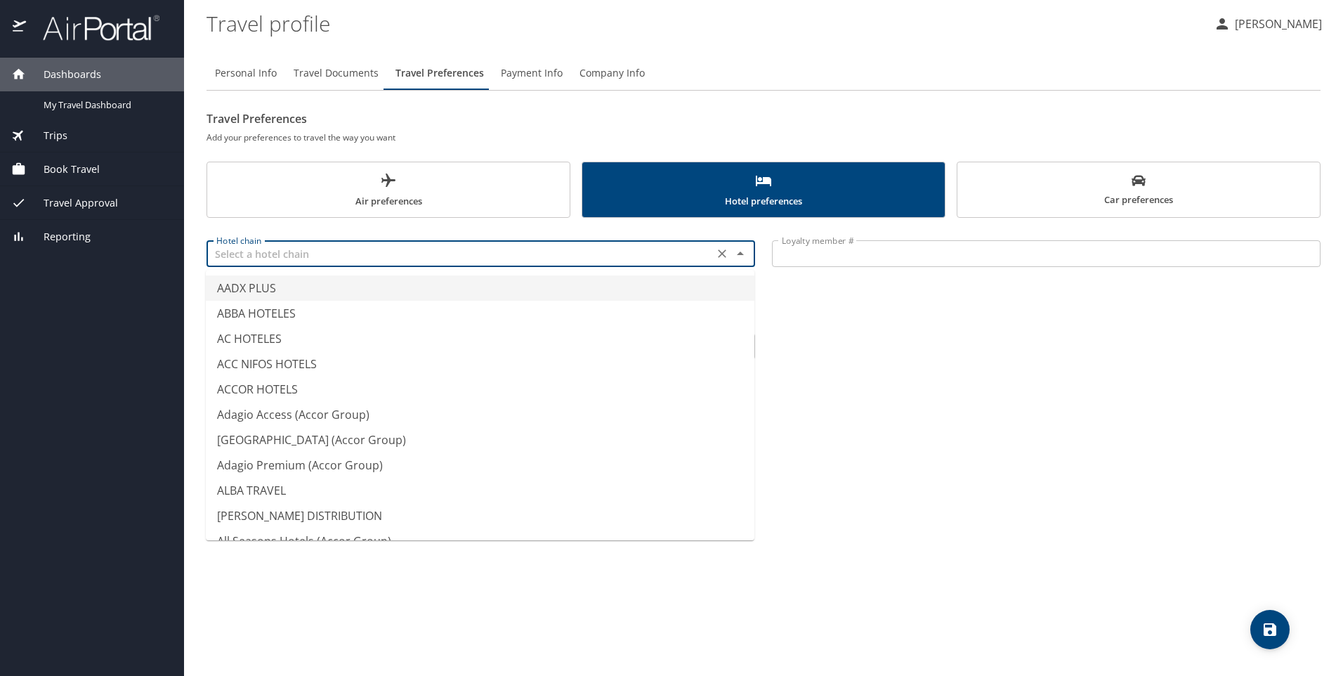
click at [586, 256] on input "text" at bounding box center [460, 253] width 499 height 18
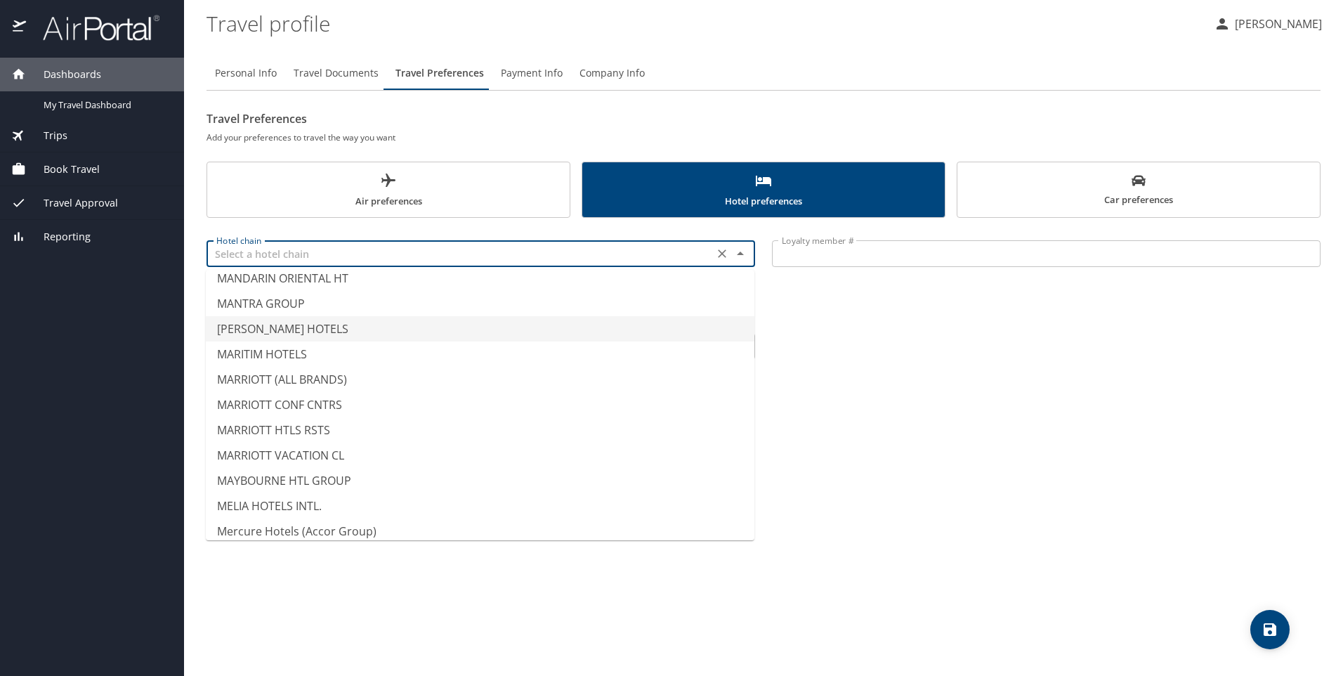
scroll to position [4776, 0]
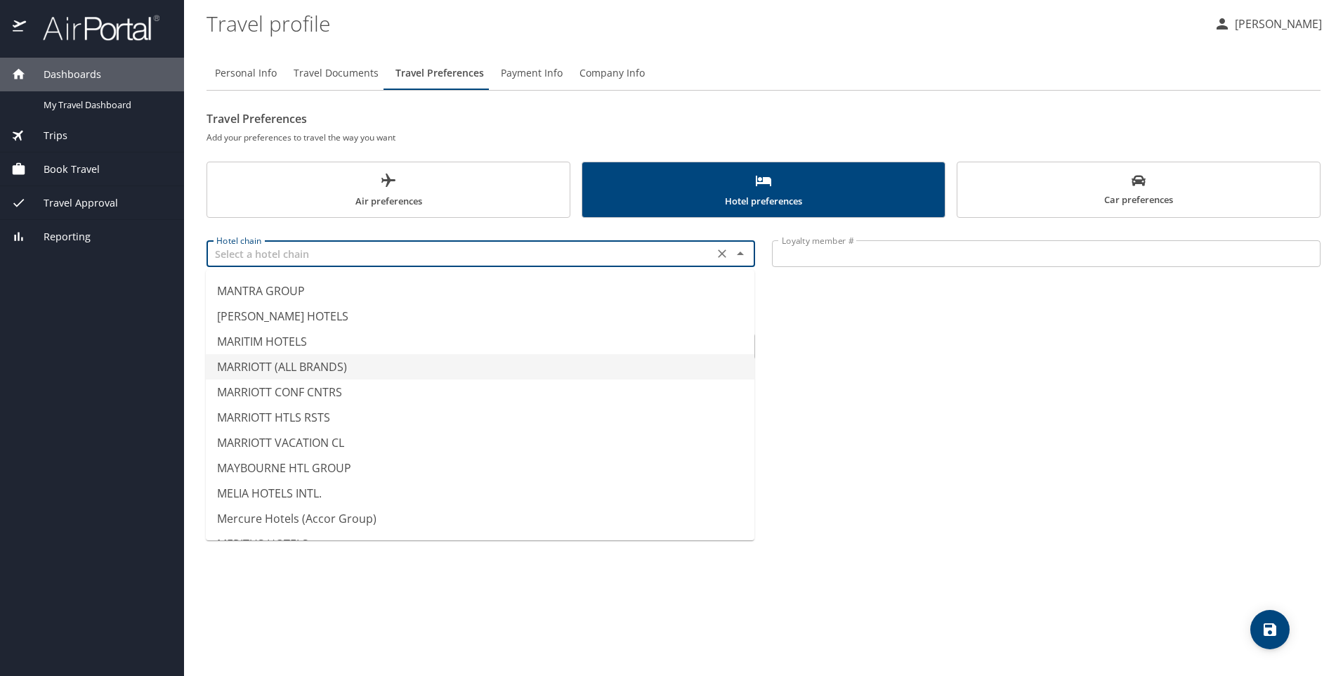
click at [250, 369] on li "MARRIOTT (ALL BRANDS)" at bounding box center [480, 366] width 549 height 25
type input "MARRIOTT (ALL BRANDS)"
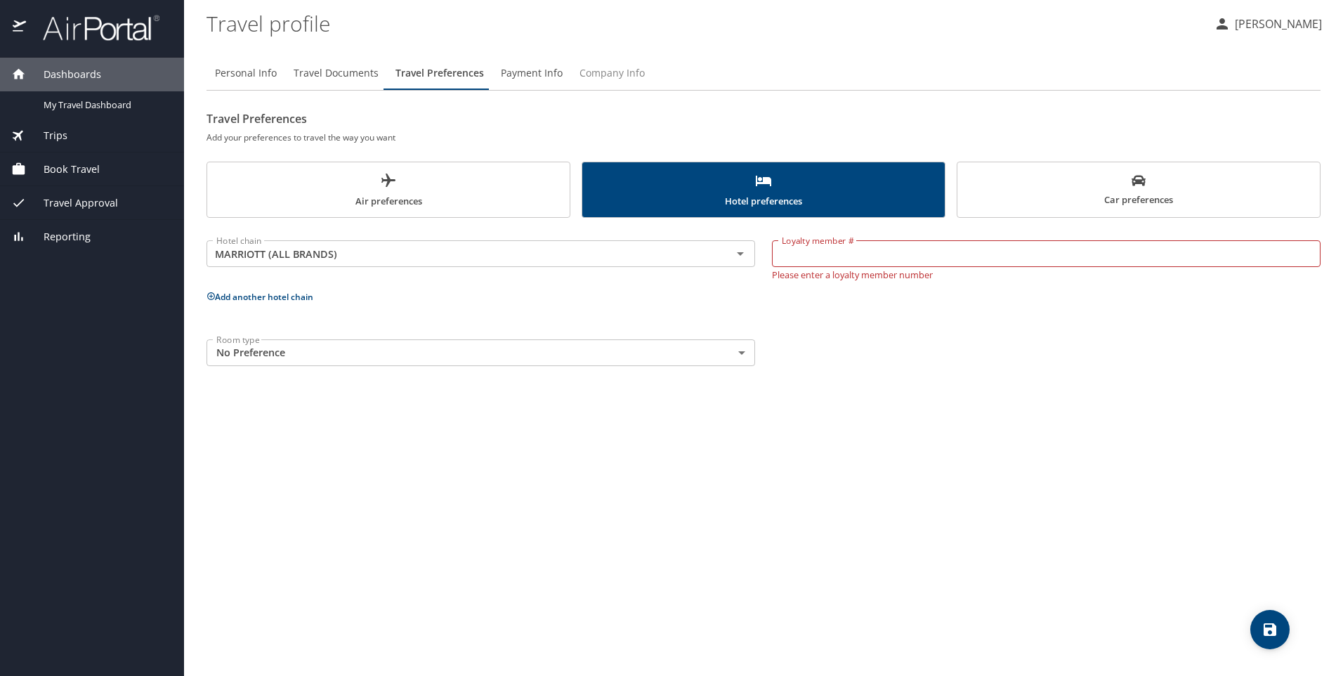
click at [591, 72] on span "Company Info" at bounding box center [611, 74] width 65 height 18
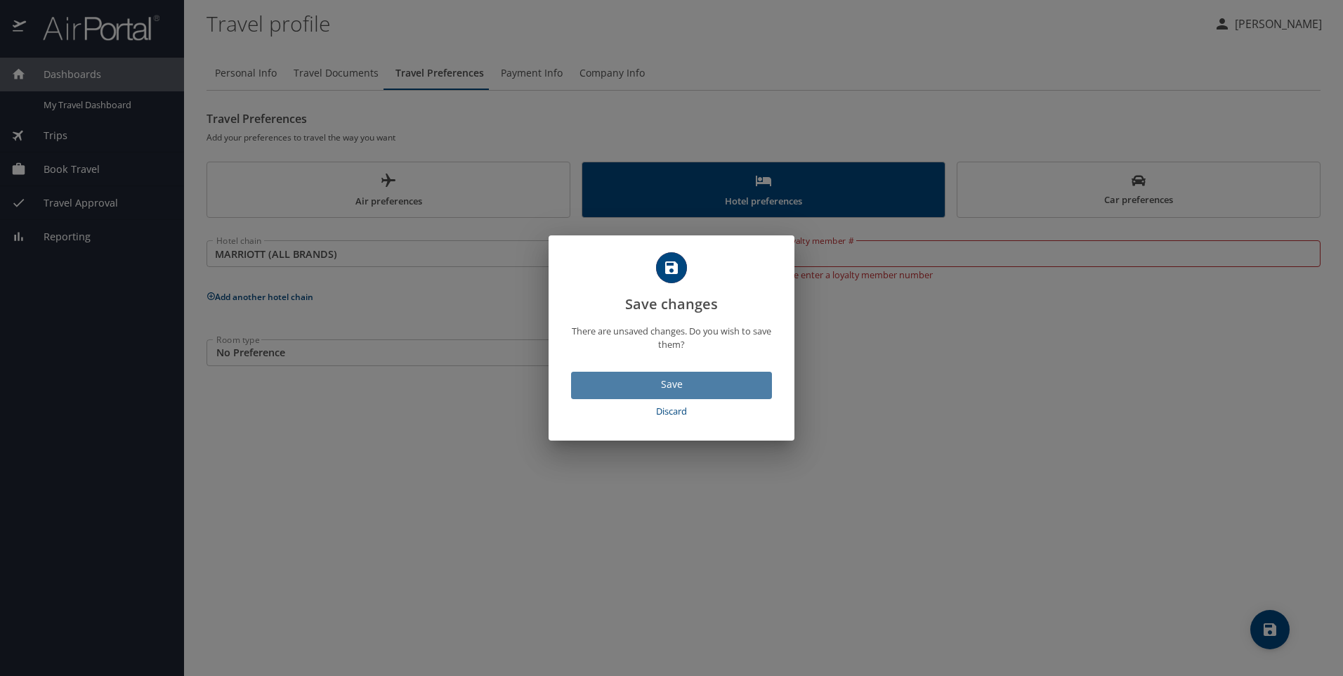
click at [599, 393] on button "Save" at bounding box center [671, 385] width 201 height 27
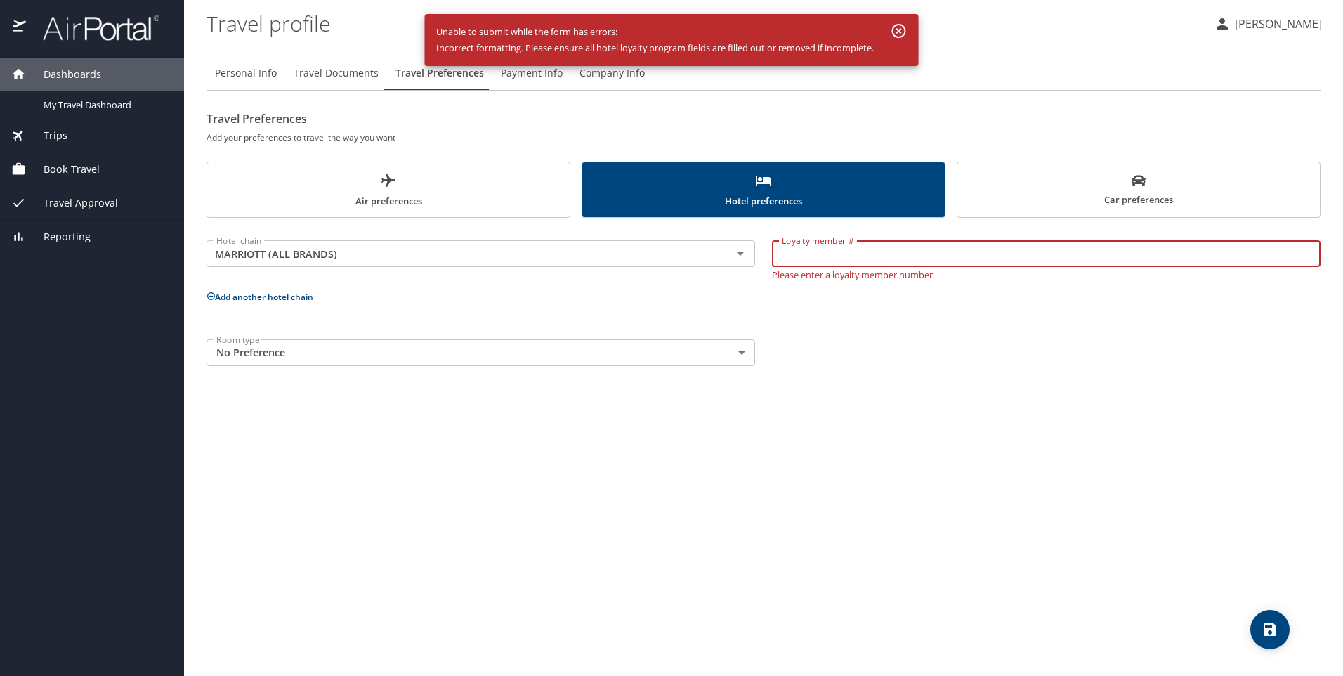
click at [825, 261] on input "Loyalty member #" at bounding box center [1046, 253] width 549 height 27
click at [903, 32] on icon "button" at bounding box center [899, 31] width 14 height 14
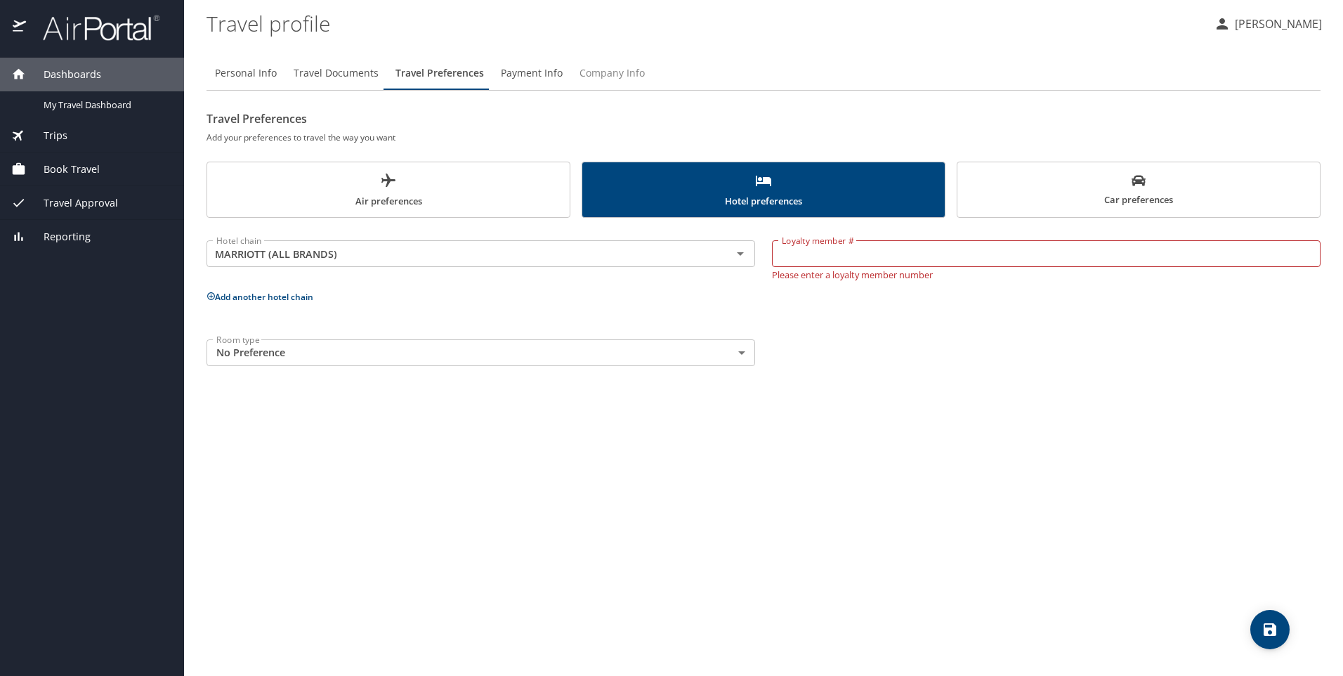
click at [625, 79] on span "Company Info" at bounding box center [611, 74] width 65 height 18
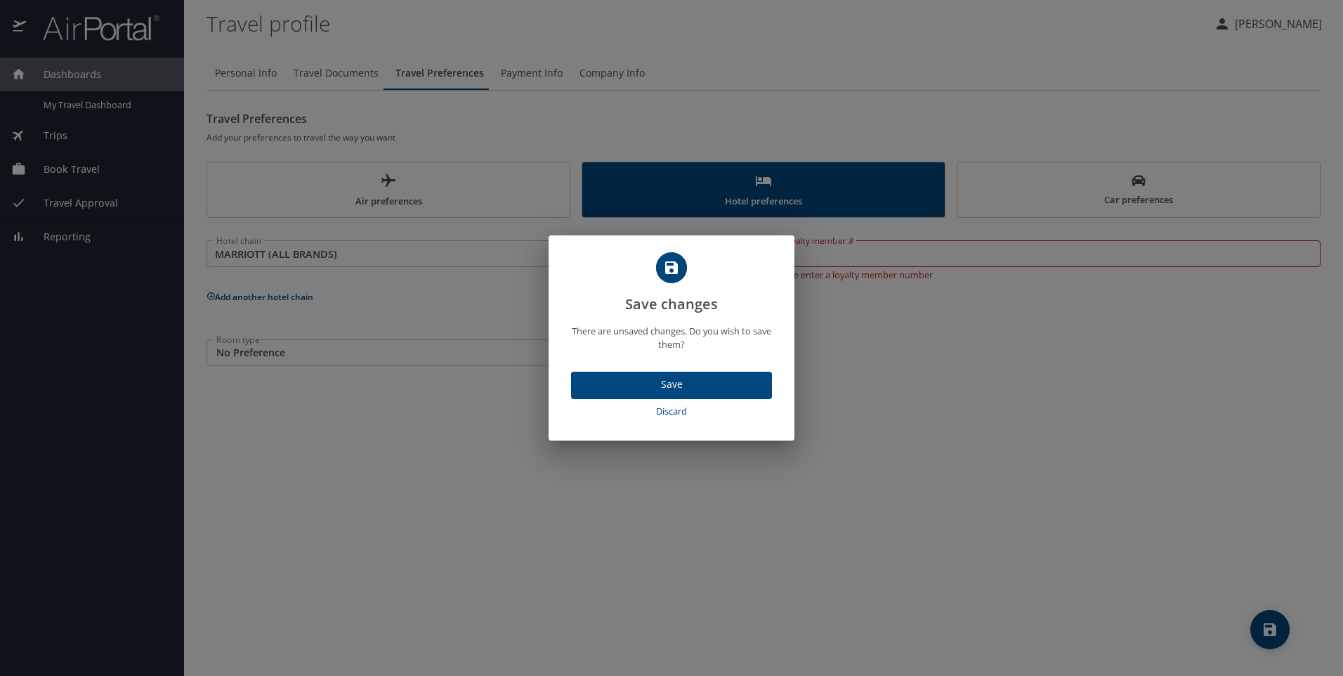
click at [662, 414] on span "Discard" at bounding box center [672, 411] width 190 height 16
